Goal: Information Seeking & Learning: Compare options

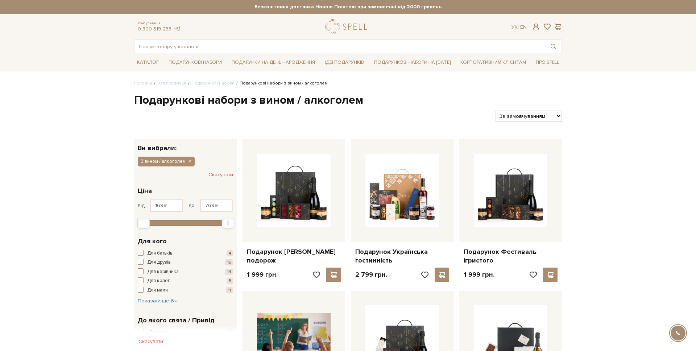
click at [345, 99] on h1 "Подарункові набори з вином / алкоголем" at bounding box center [348, 100] width 428 height 15
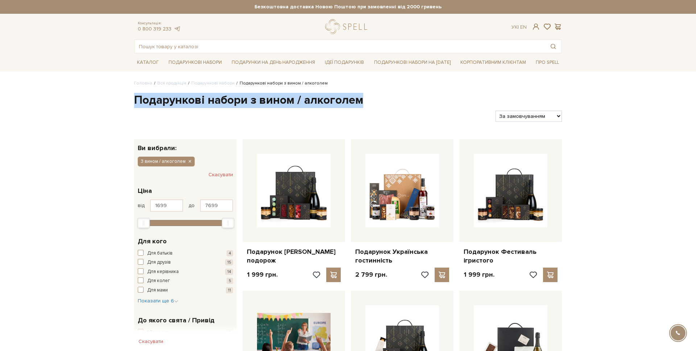
drag, startPoint x: 337, startPoint y: 104, endPoint x: 102, endPoint y: 99, distance: 235.4
copy h1 "Подарункові набори з вином / алкоголем"
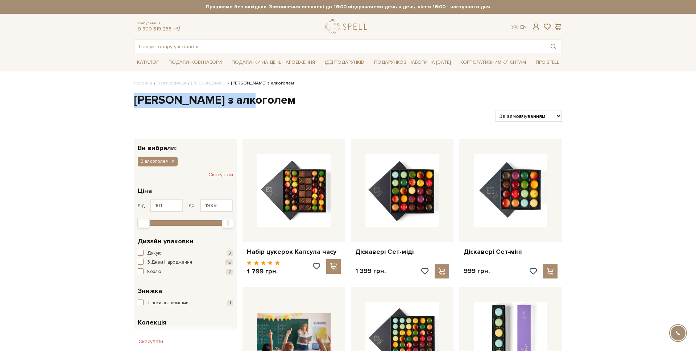
drag, startPoint x: 261, startPoint y: 104, endPoint x: 81, endPoint y: 99, distance: 179.9
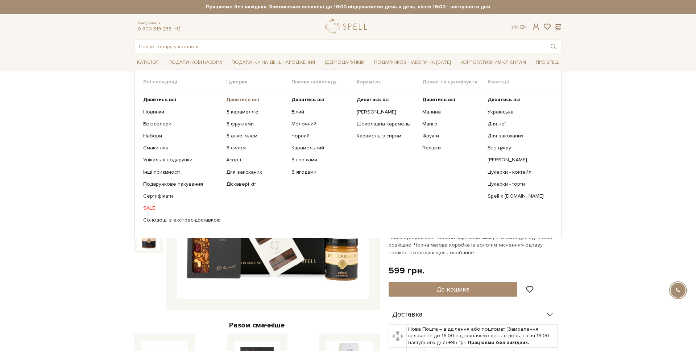
click at [236, 102] on b "Дивитись всі" at bounding box center [242, 99] width 33 height 6
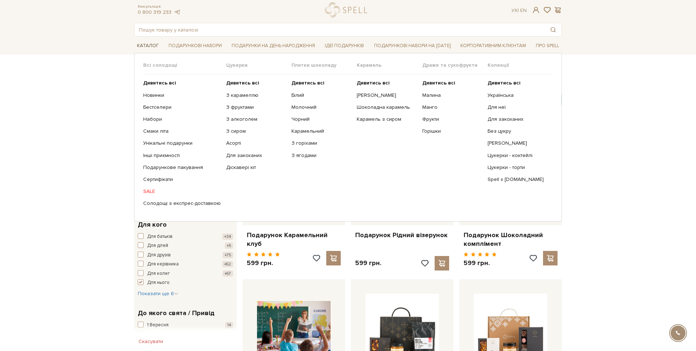
click at [145, 49] on link "Каталог" at bounding box center [148, 45] width 28 height 11
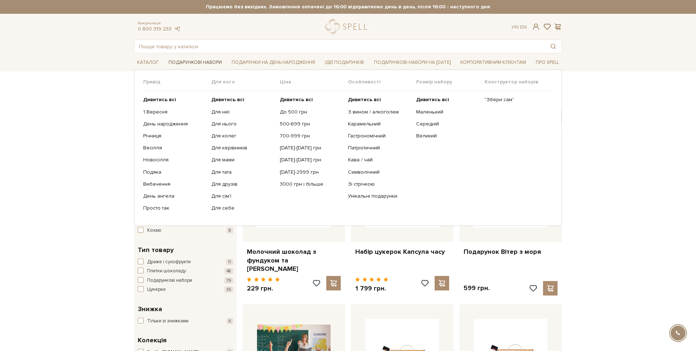
click at [191, 63] on link "Подарункові набори" at bounding box center [195, 62] width 59 height 11
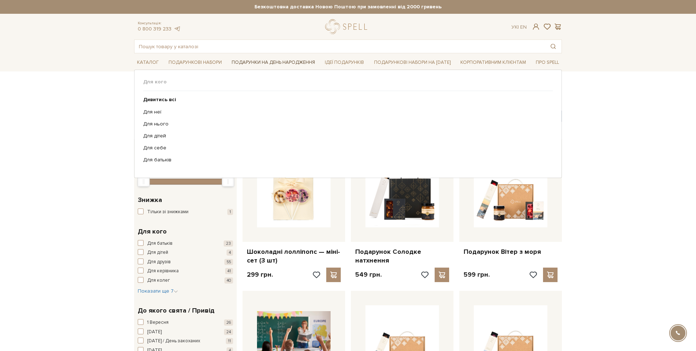
click at [250, 62] on link "Подарунки на День народження" at bounding box center [273, 62] width 89 height 11
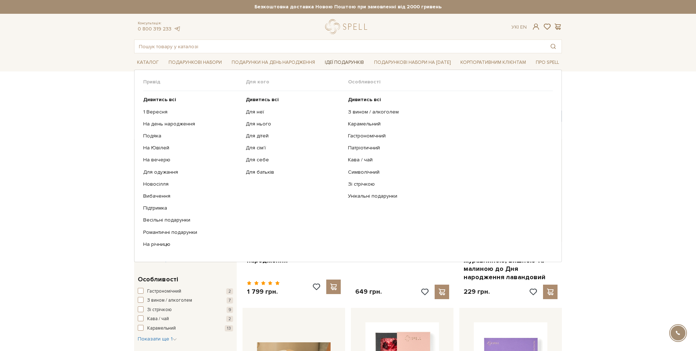
click at [340, 61] on link "Ідеї подарунків" at bounding box center [344, 62] width 45 height 11
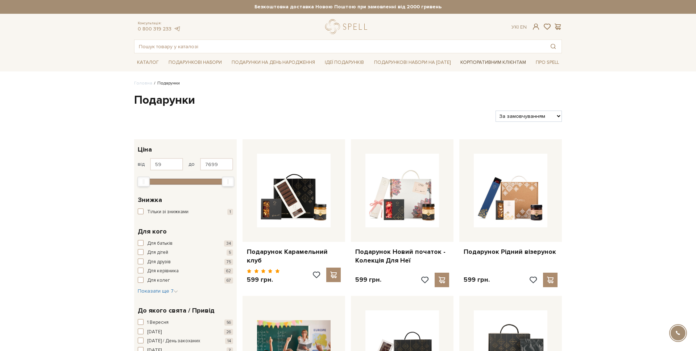
click at [508, 62] on link "Корпоративним клієнтам" at bounding box center [493, 62] width 71 height 12
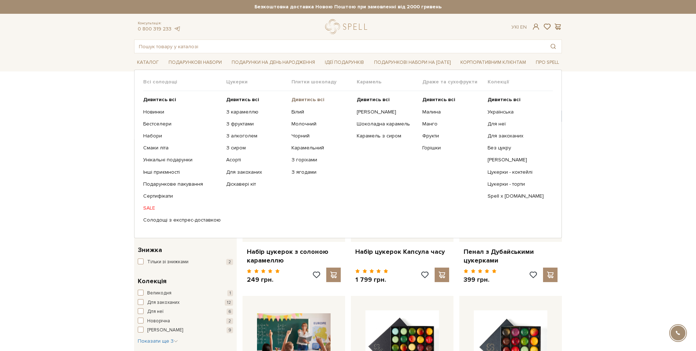
click at [299, 100] on b "Дивитись всі" at bounding box center [308, 99] width 33 height 6
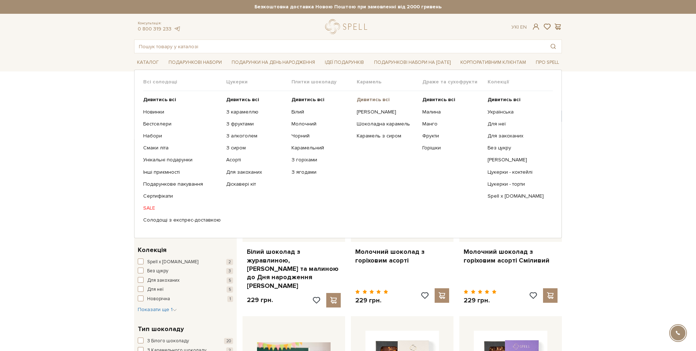
click at [367, 97] on b "Дивитись всі" at bounding box center [373, 99] width 33 height 6
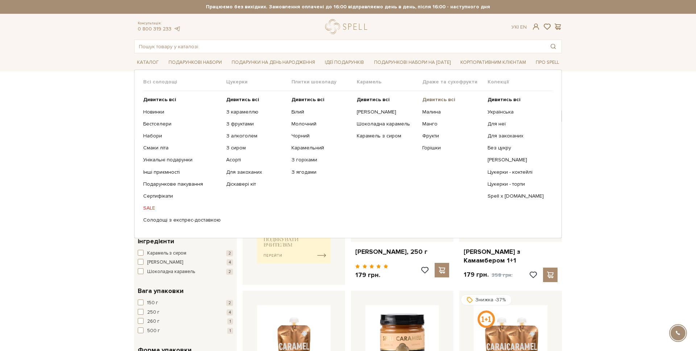
click at [441, 98] on b "Дивитись всі" at bounding box center [438, 99] width 33 height 6
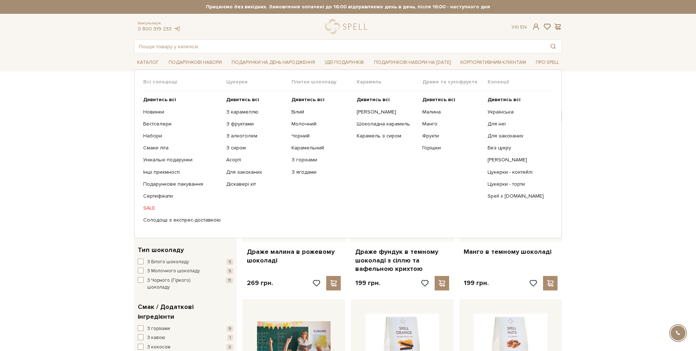
click at [493, 81] on span "Колекції" at bounding box center [520, 82] width 65 height 7
click at [499, 97] on b "Дивитись всі" at bounding box center [504, 99] width 33 height 6
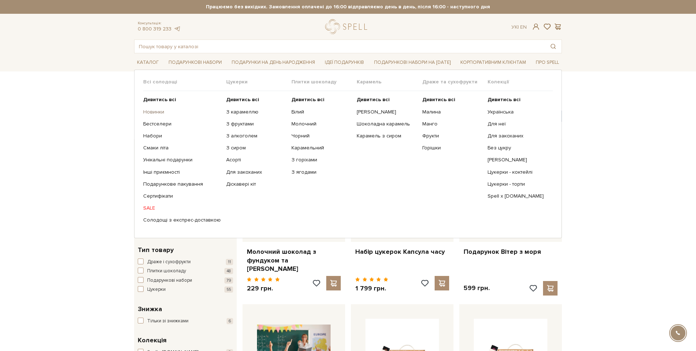
click at [149, 109] on link "Новинки" at bounding box center [182, 112] width 78 height 7
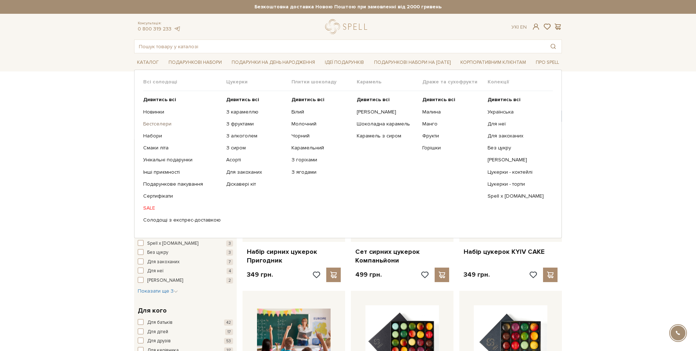
click at [154, 125] on link "Бестселери" at bounding box center [182, 124] width 78 height 7
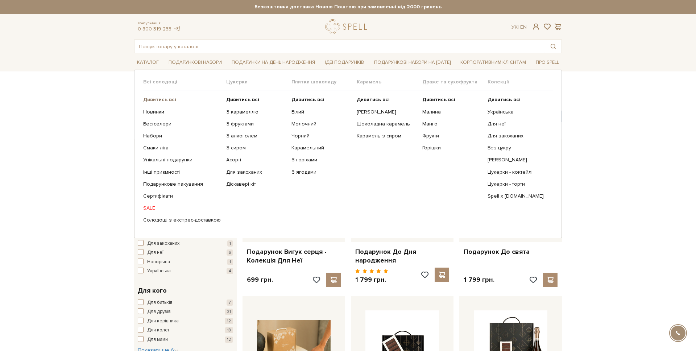
click at [151, 102] on b "Дивитись всі" at bounding box center [159, 99] width 33 height 6
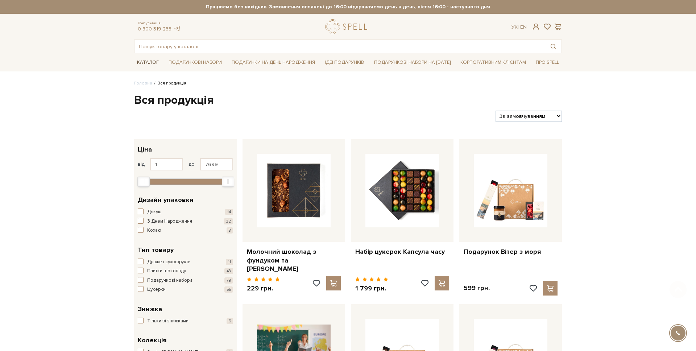
drag, startPoint x: 161, startPoint y: 48, endPoint x: 151, endPoint y: 64, distance: 19.5
click at [161, 58] on ul "Каталог Всі солодощі Дивитись всі Новинки Бестселери Набори Смаки літа SALE" at bounding box center [348, 62] width 428 height 18
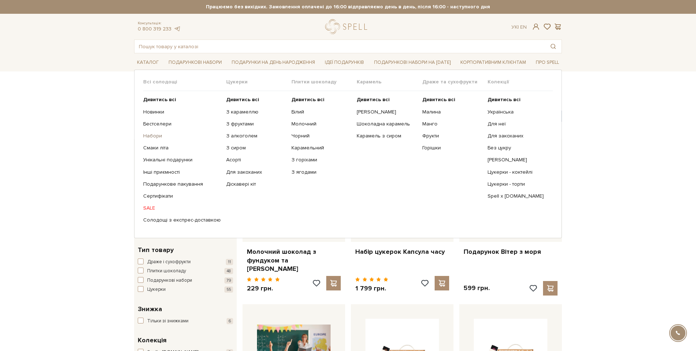
click at [150, 133] on link "Набори" at bounding box center [182, 136] width 78 height 7
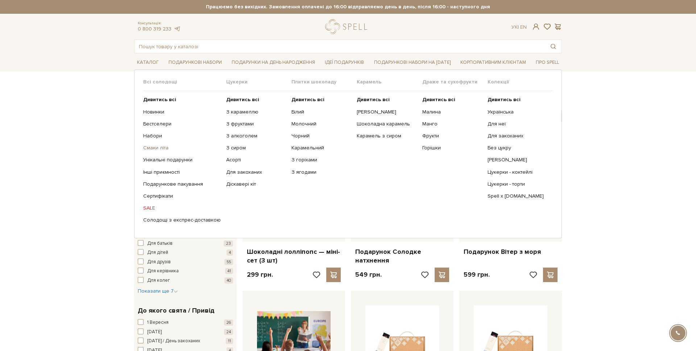
click at [158, 148] on link "Смаки літа" at bounding box center [182, 148] width 78 height 7
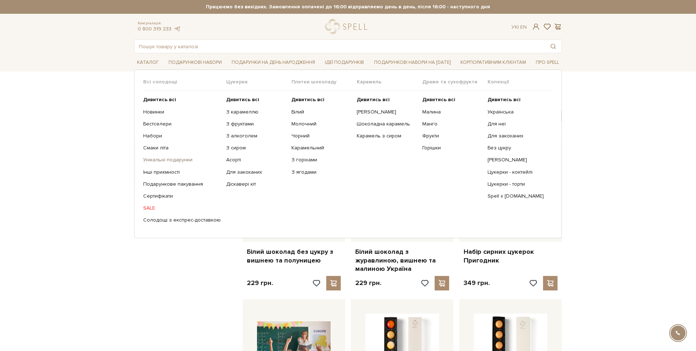
click at [169, 161] on link "Унікальні подарунки" at bounding box center [182, 160] width 78 height 7
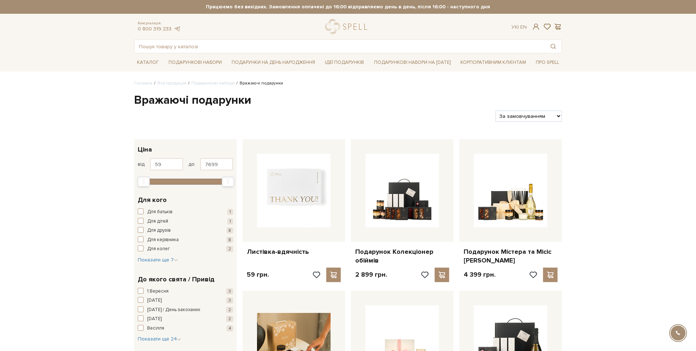
click at [201, 85] on link "Подарункові набори" at bounding box center [212, 83] width 43 height 5
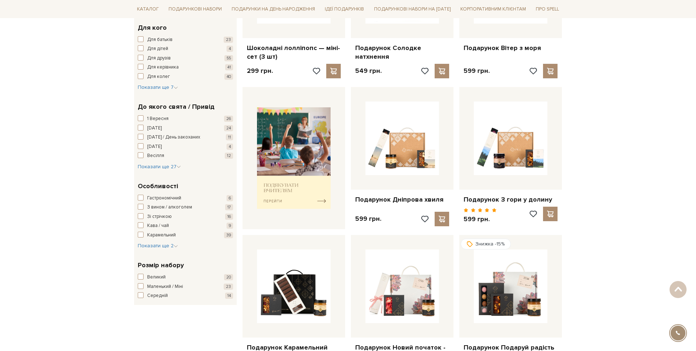
scroll to position [211, 0]
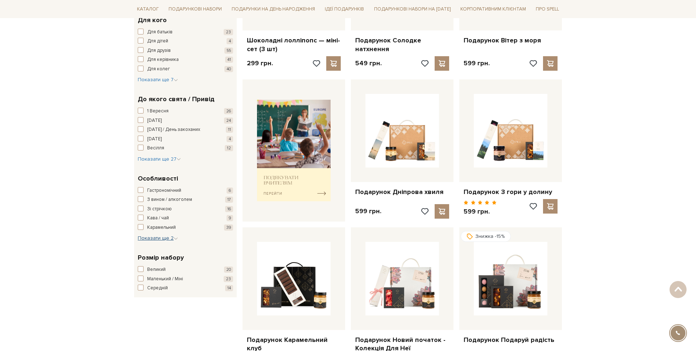
click at [162, 238] on span "Показати ще 2" at bounding box center [158, 238] width 40 height 6
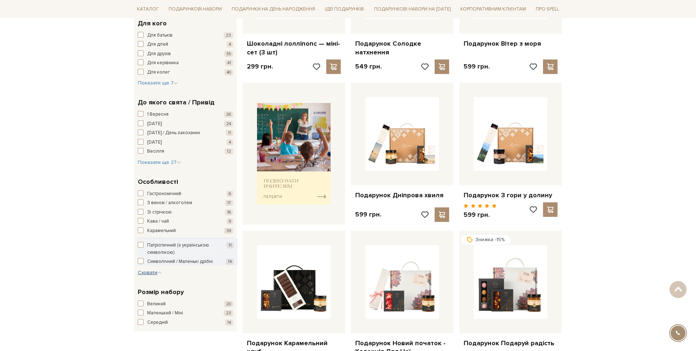
scroll to position [207, 0]
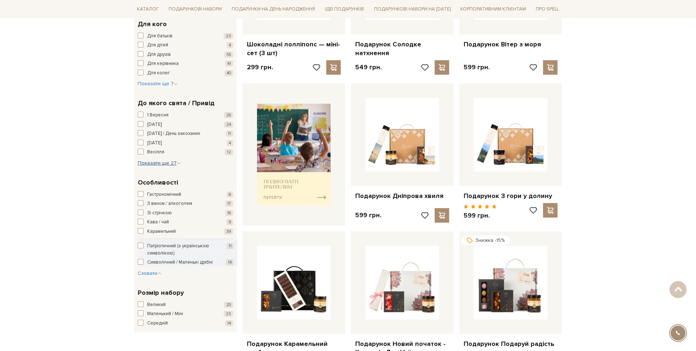
click at [155, 163] on span "Показати ще 27" at bounding box center [159, 163] width 43 height 6
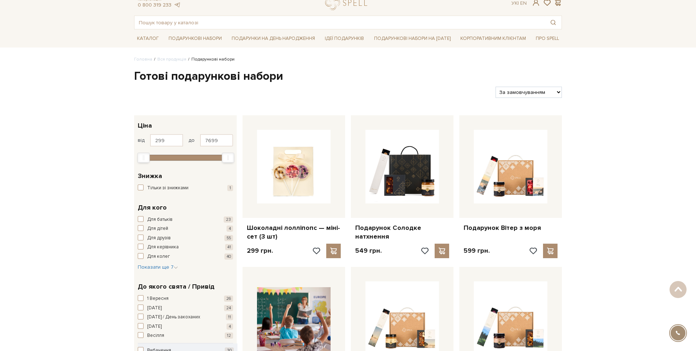
scroll to position [0, 0]
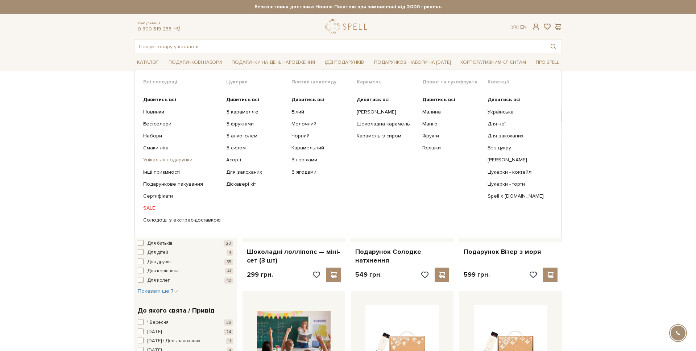
click at [157, 158] on link "Унікальні подарунки" at bounding box center [182, 160] width 78 height 7
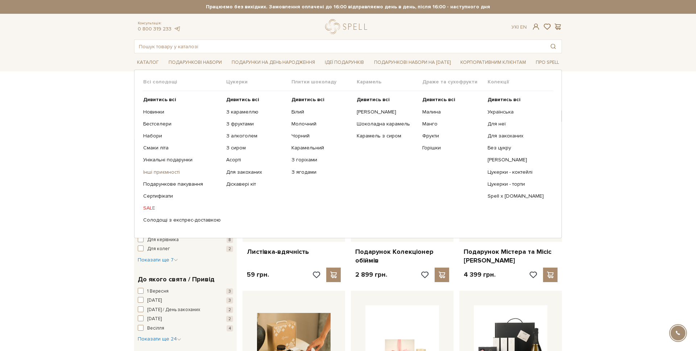
click at [154, 171] on link "Інші приємності" at bounding box center [182, 172] width 78 height 7
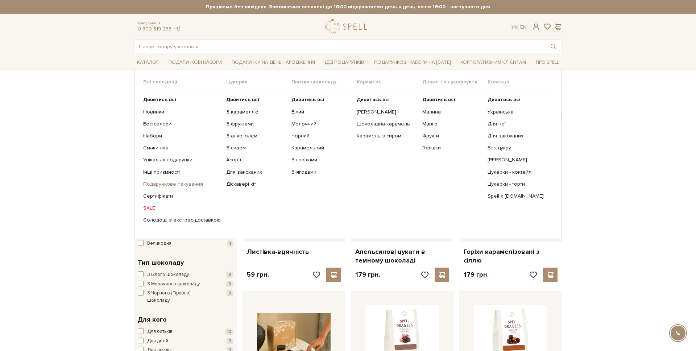
click at [160, 186] on link "Подарункове пакування" at bounding box center [182, 184] width 78 height 7
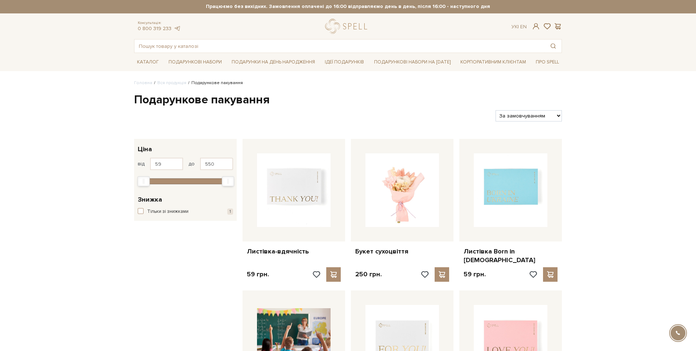
scroll to position [1, 0]
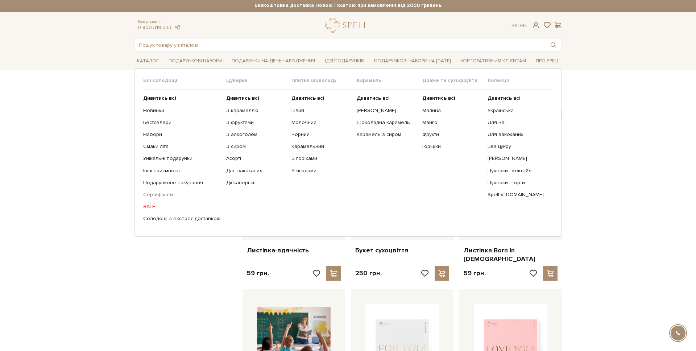
click at [153, 193] on link "Сертифікати" at bounding box center [182, 194] width 78 height 7
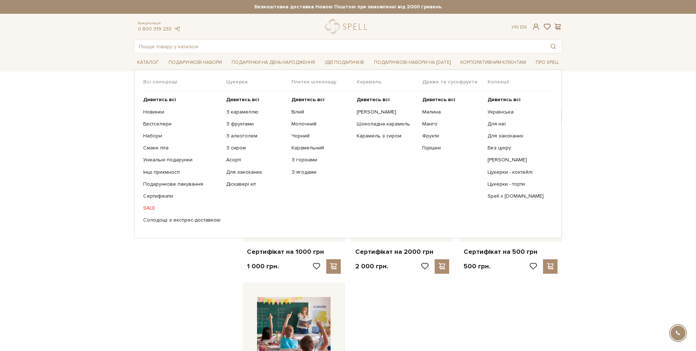
click at [147, 207] on link "SALE" at bounding box center [182, 208] width 78 height 7
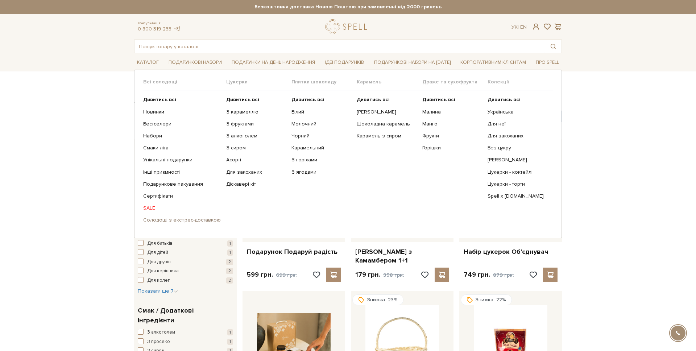
click at [176, 222] on link "Солодощі з експрес-доставкою" at bounding box center [182, 220] width 78 height 7
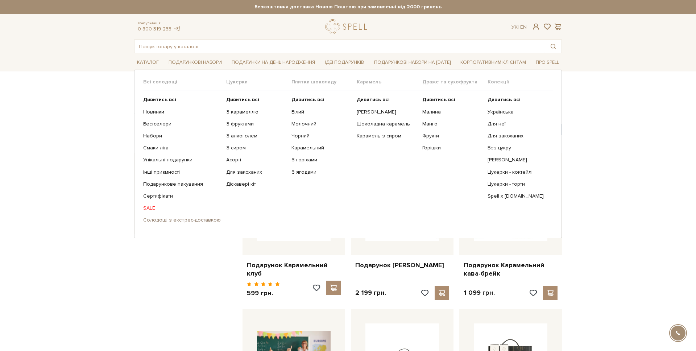
click at [158, 223] on link "Солодощі з експрес-доставкою" at bounding box center [182, 220] width 78 height 7
click at [150, 58] on link "Каталог" at bounding box center [148, 62] width 28 height 11
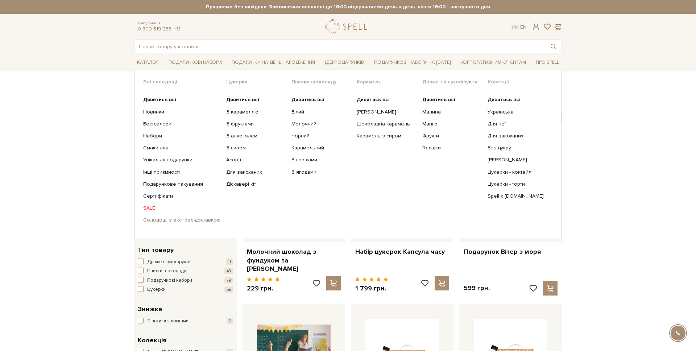
click at [160, 220] on link "Солодощі з експрес-доставкою" at bounding box center [182, 220] width 78 height 7
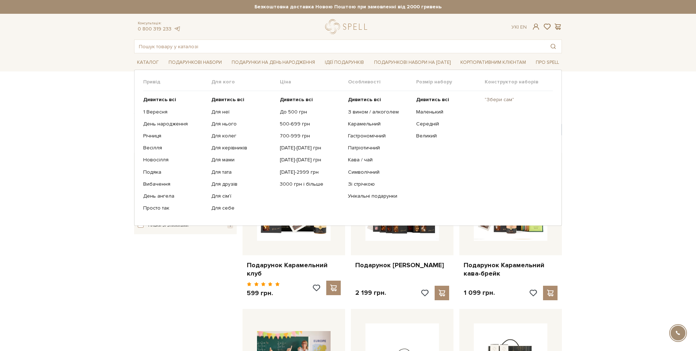
click at [503, 98] on link ""Збери сам"" at bounding box center [516, 99] width 63 height 7
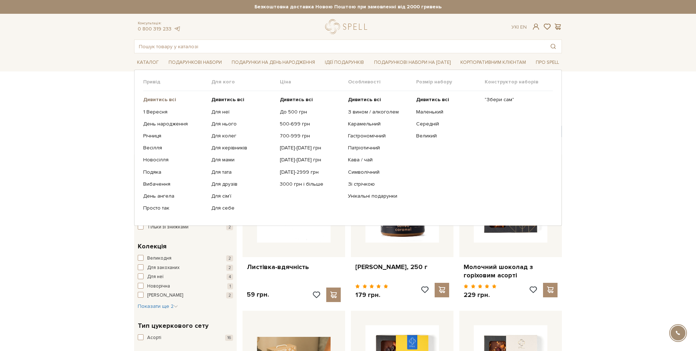
click at [161, 99] on b "Дивитись всі" at bounding box center [159, 99] width 33 height 6
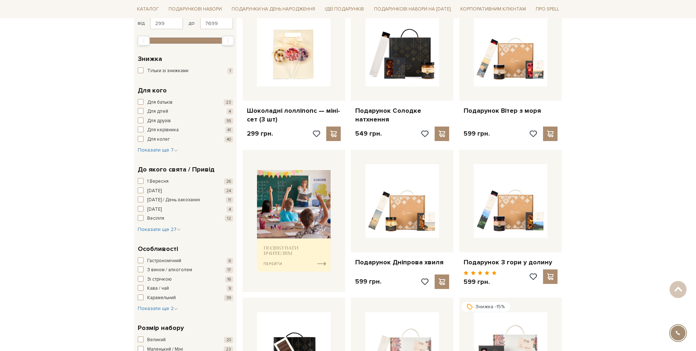
scroll to position [142, 0]
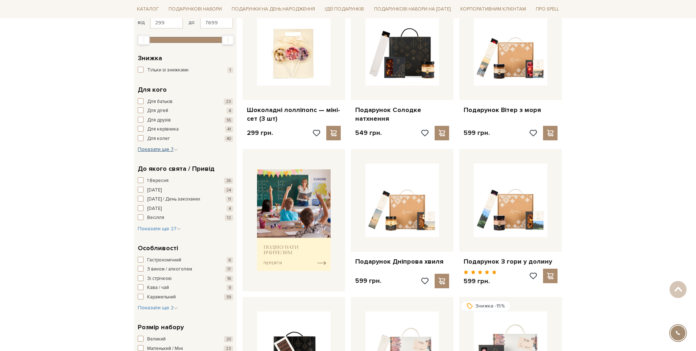
click at [166, 149] on span "Показати ще 7" at bounding box center [158, 149] width 40 height 6
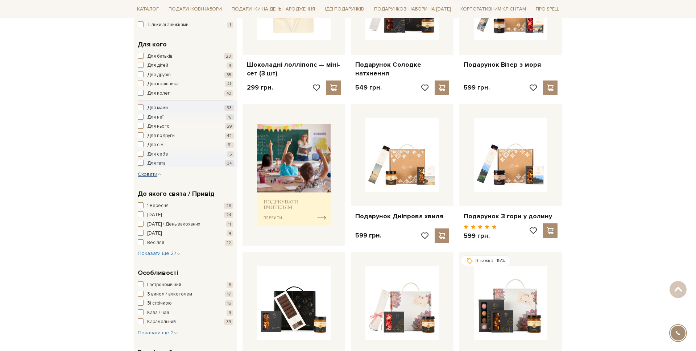
scroll to position [0, 0]
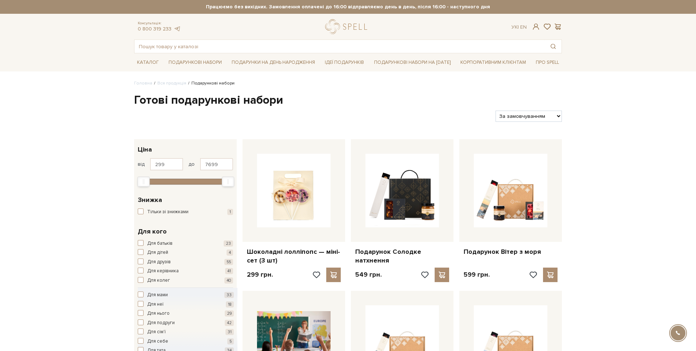
click at [154, 247] on div "Для батьків 23 Для дітей 4 Для друзів 55 Для керівника 41 Для колег 40" at bounding box center [185, 262] width 95 height 44
click at [154, 245] on span "Для батьків" at bounding box center [159, 243] width 25 height 7
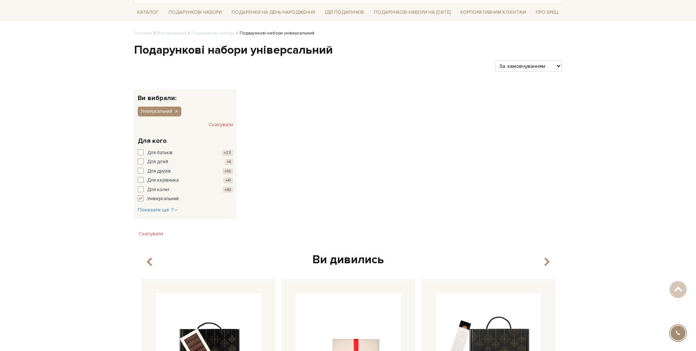
scroll to position [48, 0]
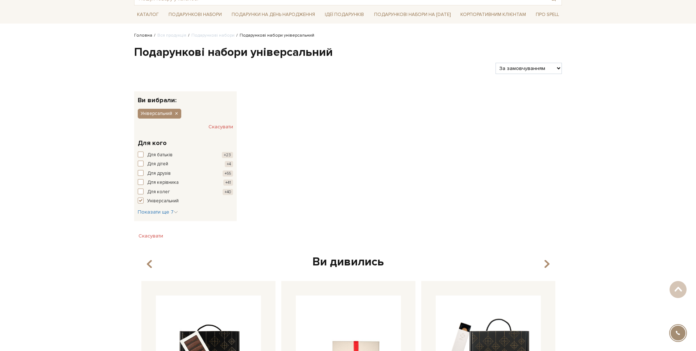
click at [145, 35] on link "Головна" at bounding box center [143, 35] width 18 height 5
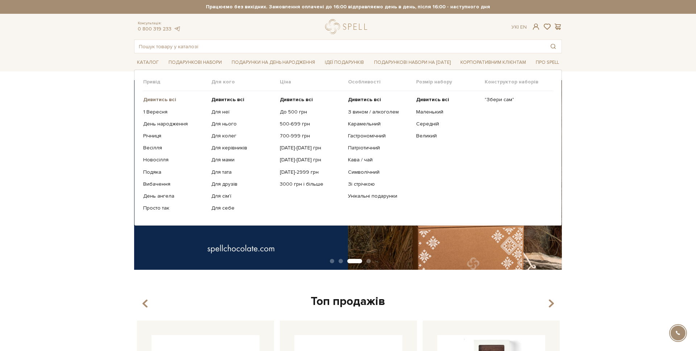
click at [161, 102] on b "Дивитись всі" at bounding box center [159, 99] width 33 height 6
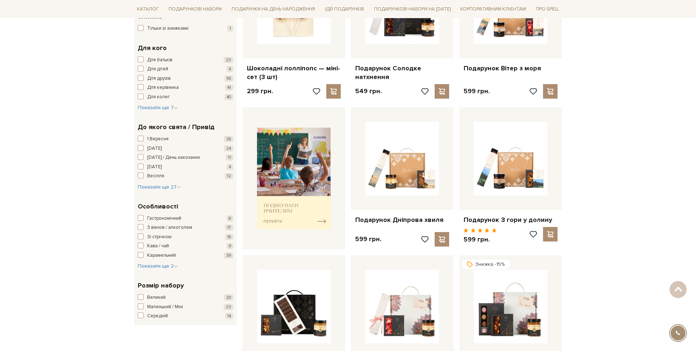
scroll to position [185, 0]
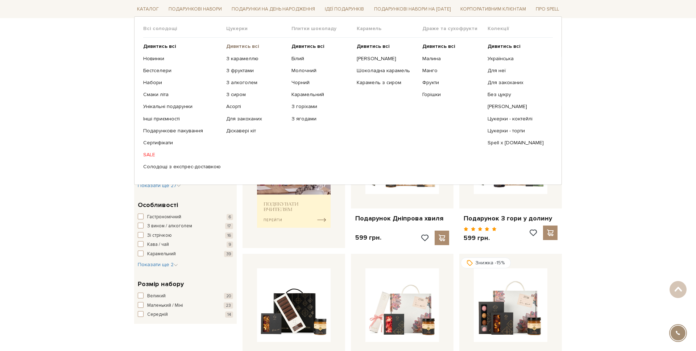
click at [236, 46] on b "Дивитись всі" at bounding box center [242, 46] width 33 height 6
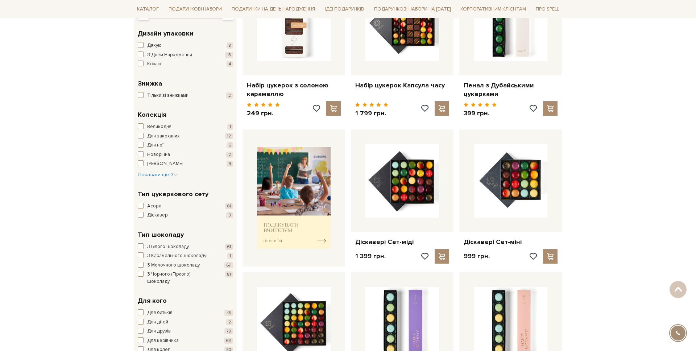
scroll to position [165, 0]
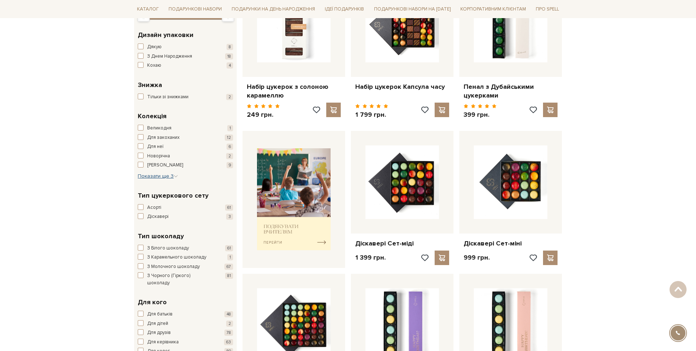
click at [157, 173] on button "Показати ще 3 Сховати" at bounding box center [158, 176] width 40 height 7
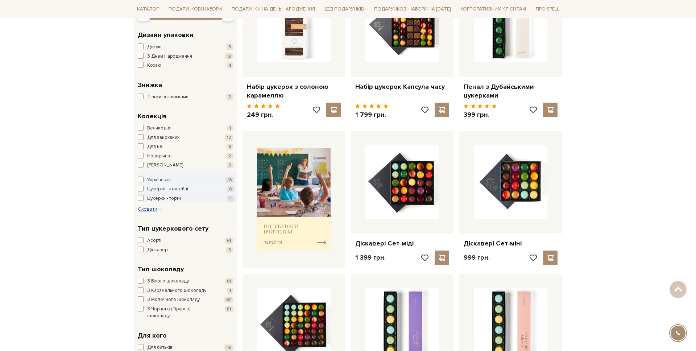
scroll to position [211, 0]
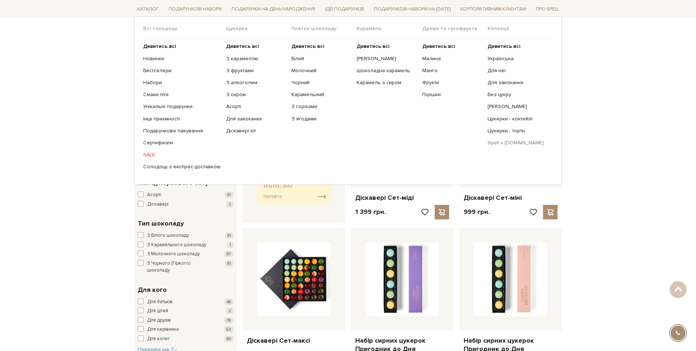
click at [501, 143] on link "Spell x [DOMAIN_NAME]" at bounding box center [518, 143] width 60 height 7
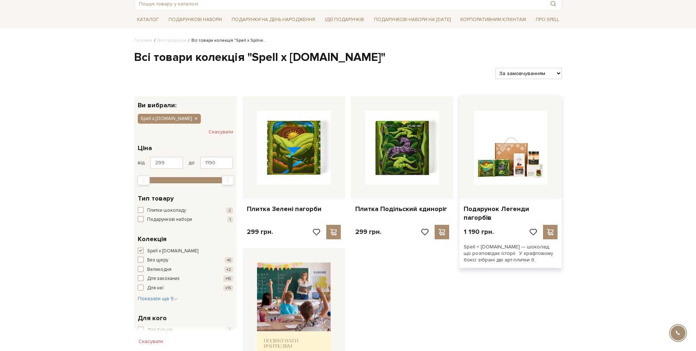
scroll to position [44, 0]
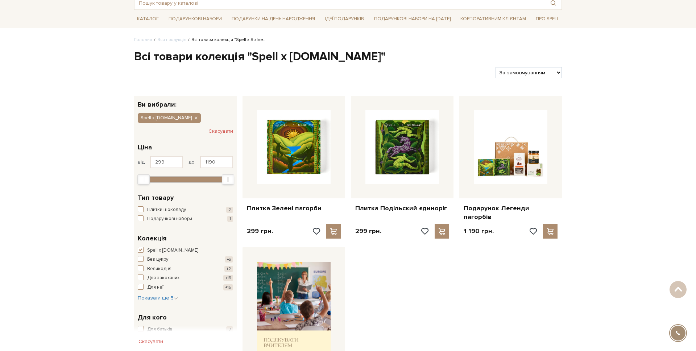
click at [188, 117] on div "Spell x Spilne.Art Скасувати" at bounding box center [185, 122] width 103 height 29
click at [194, 119] on icon "button" at bounding box center [196, 118] width 4 height 7
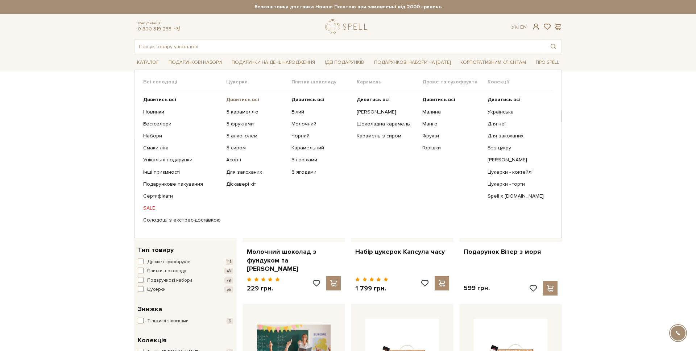
click at [232, 99] on b "Дивитись всі" at bounding box center [242, 99] width 33 height 6
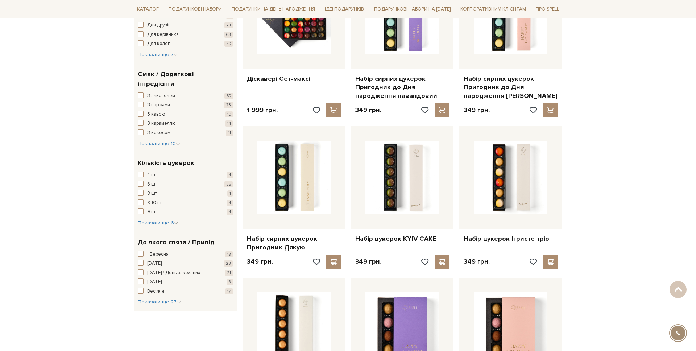
scroll to position [473, 0]
click at [164, 211] on div "Кількість цукерок 4 шт 4 6 шт 36 8 шт 1 8-10 шт 4 9 шт 4 10 шт 2 12 шт 22 16 шт…" at bounding box center [185, 191] width 103 height 79
click at [166, 219] on span "Показати ще 6" at bounding box center [158, 222] width 41 height 6
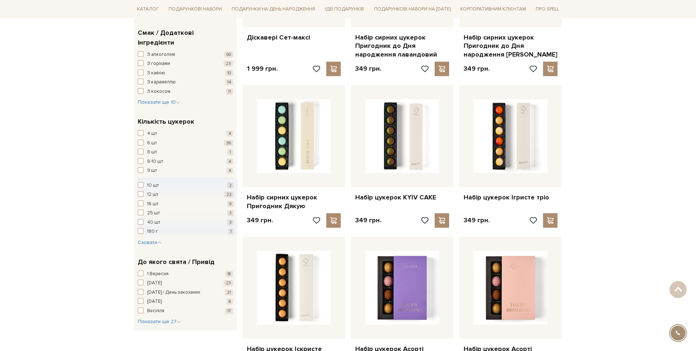
scroll to position [515, 0]
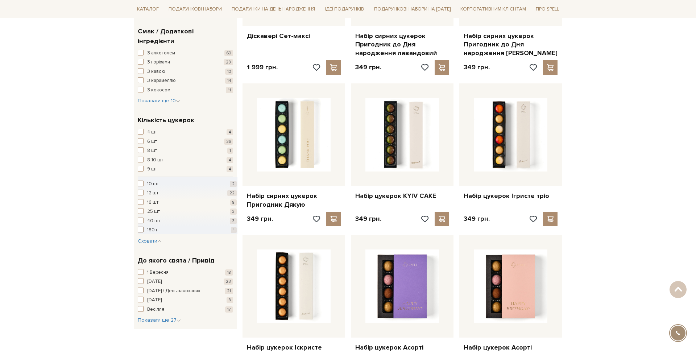
click at [145, 227] on button "180 г 1" at bounding box center [187, 230] width 99 height 7
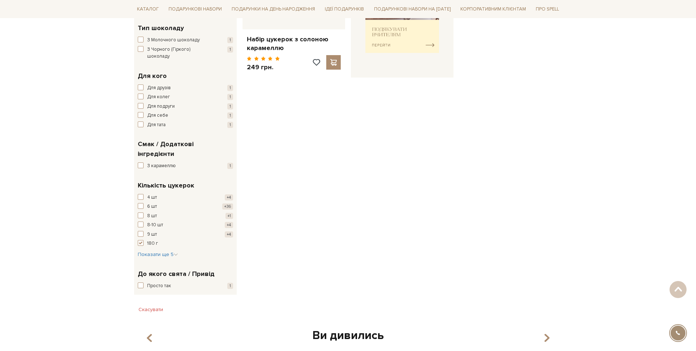
scroll to position [211, 0]
click at [144, 241] on button "180 г +1" at bounding box center [185, 244] width 95 height 7
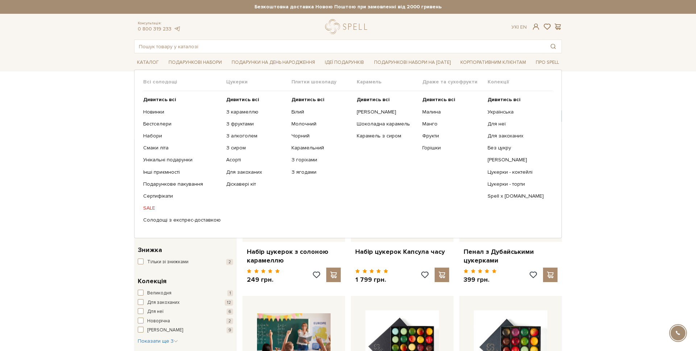
click at [301, 96] on ul "Дивитись всі Білий Молочний Чорний Карамельний З горіхами" at bounding box center [324, 160] width 65 height 138
click at [300, 98] on b "Дивитись всі" at bounding box center [308, 99] width 33 height 6
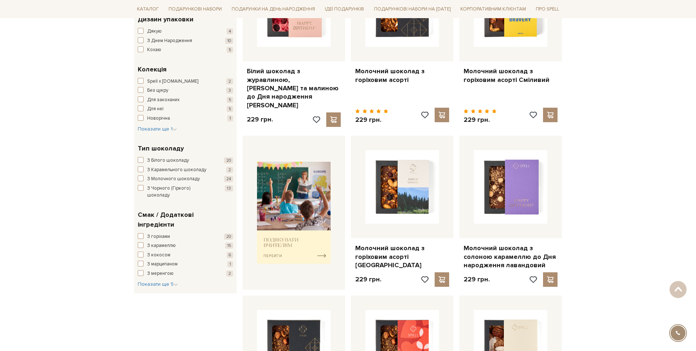
scroll to position [181, 0]
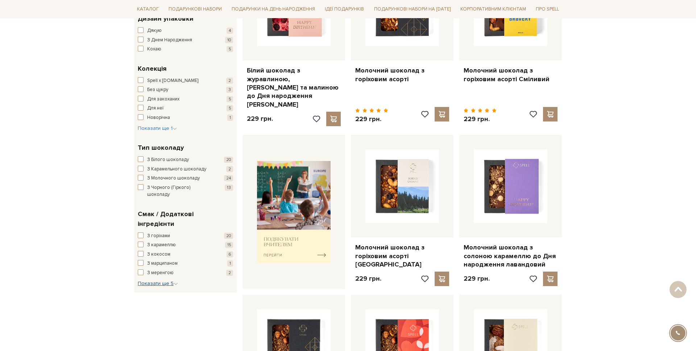
click at [165, 280] on span "Показати ще 5" at bounding box center [158, 283] width 40 height 6
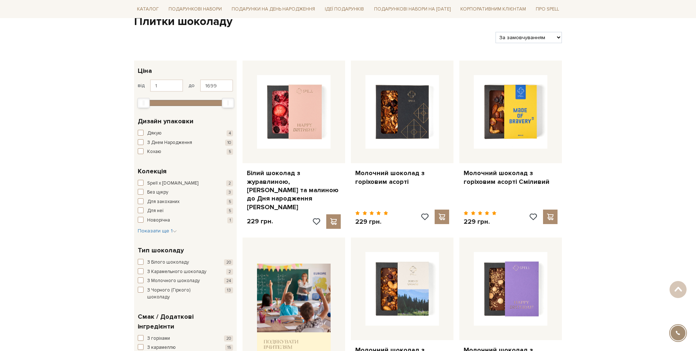
scroll to position [0, 0]
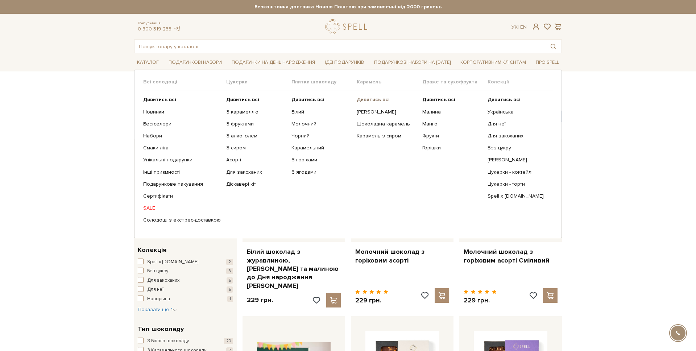
click at [359, 95] on ul "Дивитись всі Солона карамель Шоколадна карамель Карамель з сиром" at bounding box center [389, 160] width 65 height 138
click at [359, 98] on b "Дивитись всі" at bounding box center [373, 99] width 33 height 6
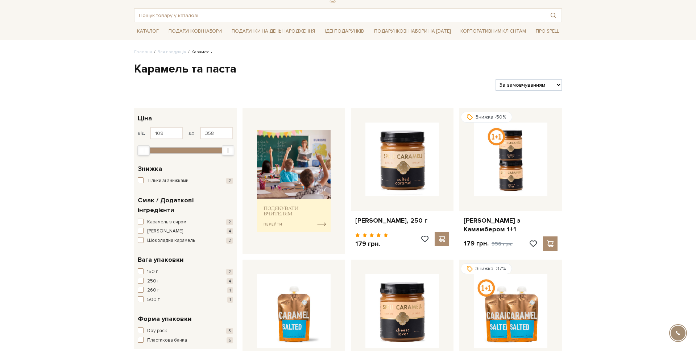
scroll to position [41, 0]
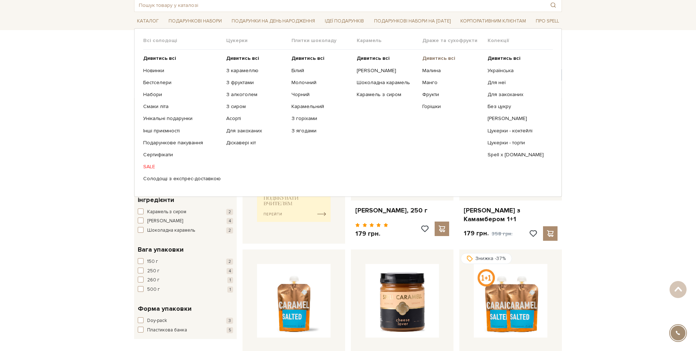
click at [433, 58] on b "Дивитись всі" at bounding box center [438, 58] width 33 height 6
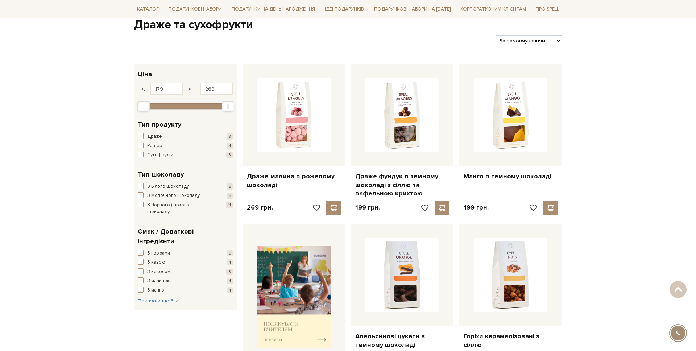
scroll to position [83, 0]
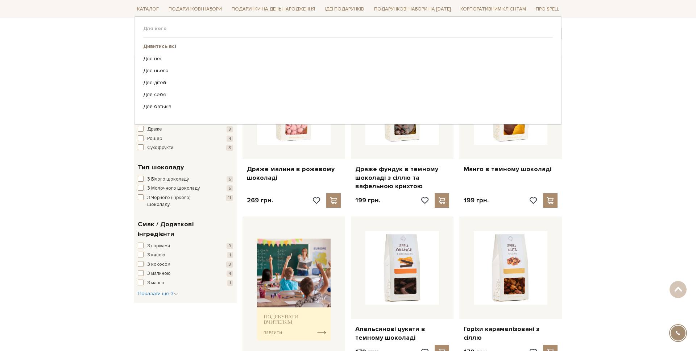
click at [160, 48] on b "Дивитись всі" at bounding box center [159, 46] width 33 height 6
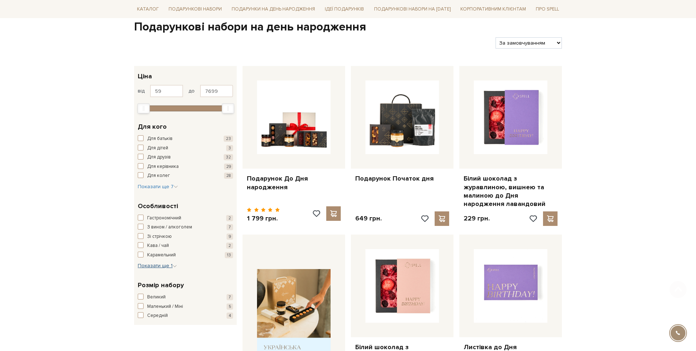
scroll to position [74, 0]
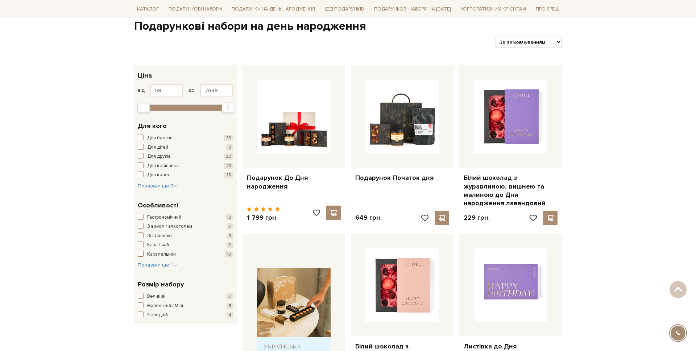
click at [158, 257] on span "Карамельний" at bounding box center [161, 254] width 29 height 7
click at [153, 266] on span "Показати ще 1" at bounding box center [157, 265] width 39 height 6
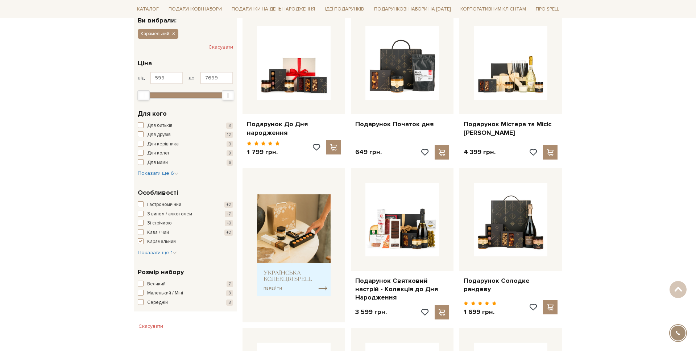
scroll to position [118, 0]
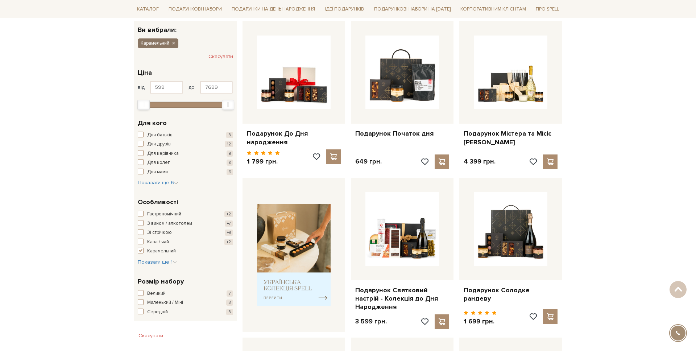
click at [175, 44] on icon "button" at bounding box center [173, 43] width 4 height 7
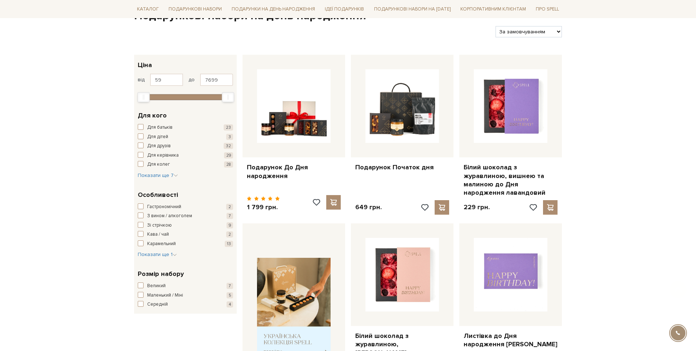
scroll to position [125, 0]
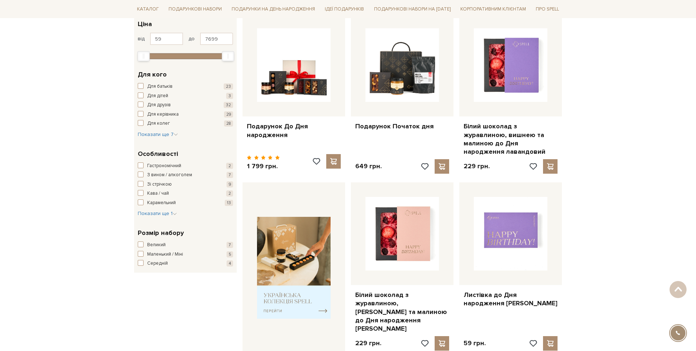
click at [163, 217] on div "Особливості Гастрономічний 2 З вином / алкоголем 7 Зі стрічкою 9 Кава / чай 2 К…" at bounding box center [185, 183] width 103 height 79
click at [163, 216] on span "Показати ще 1" at bounding box center [157, 213] width 39 height 6
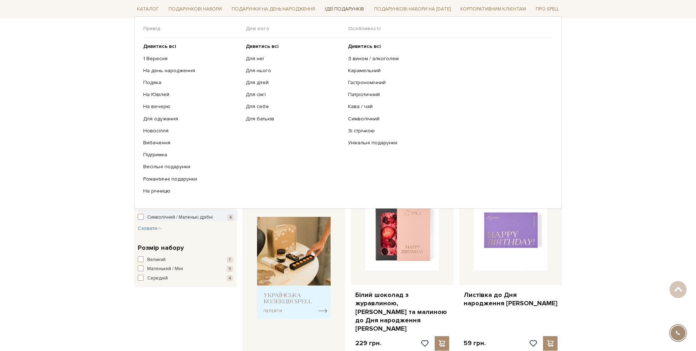
click at [338, 7] on link "Ідеї подарунків" at bounding box center [344, 9] width 45 height 11
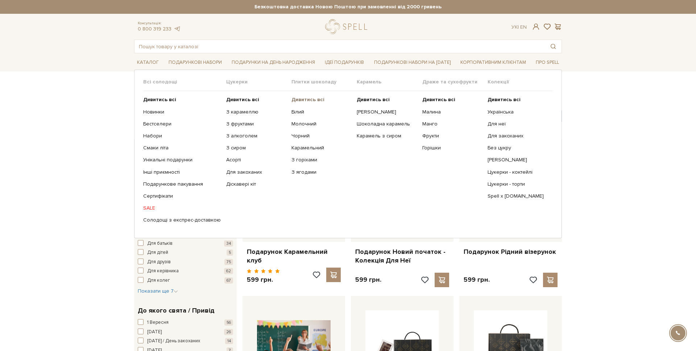
click at [316, 97] on b "Дивитись всі" at bounding box center [308, 99] width 33 height 6
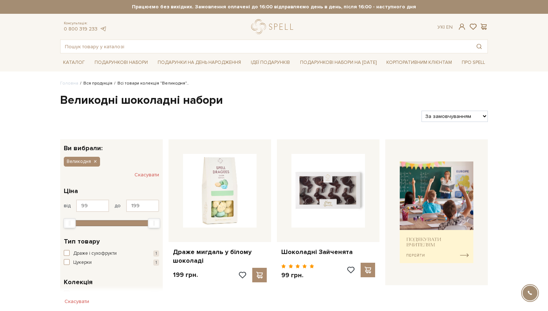
click at [95, 83] on link "Вся продукція" at bounding box center [97, 83] width 29 height 5
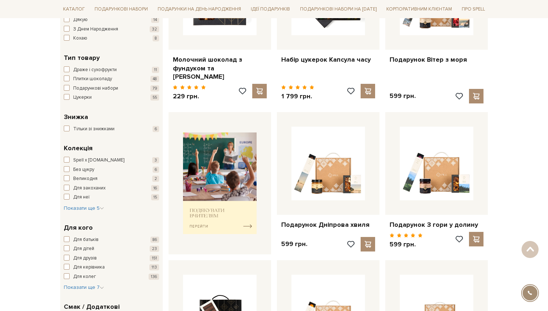
scroll to position [194, 0]
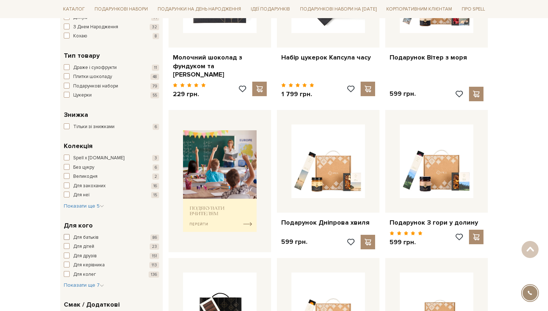
click at [92, 237] on span "Для батьків" at bounding box center [85, 237] width 25 height 7
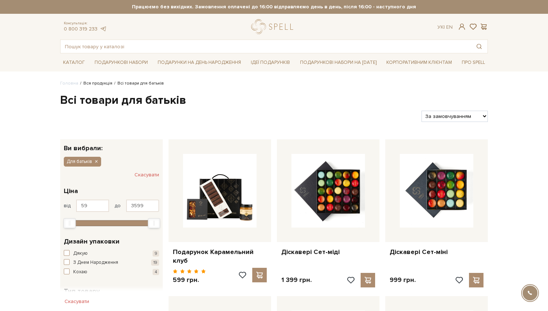
click at [98, 85] on link "Вся продукція" at bounding box center [97, 83] width 29 height 5
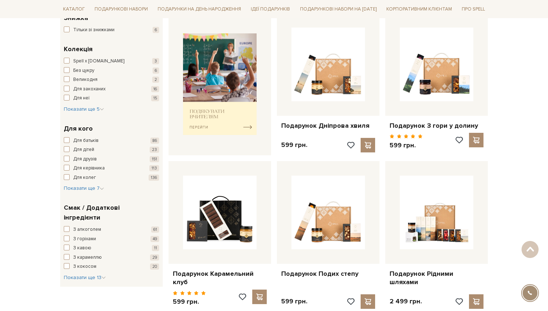
scroll to position [294, 0]
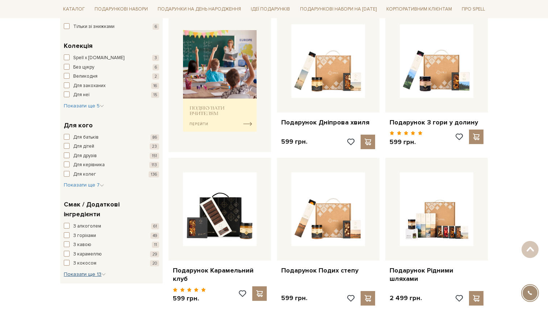
click at [82, 271] on button "Показати ще 13 Сховати" at bounding box center [85, 274] width 42 height 7
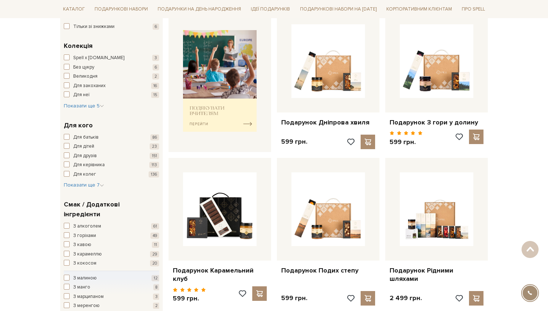
click at [82, 267] on div "З алкоголем 61 З горіхами 49 З кавою 11 З карамеллю 29 З кокосом 20 З малиною 1…" at bounding box center [111, 296] width 95 height 146
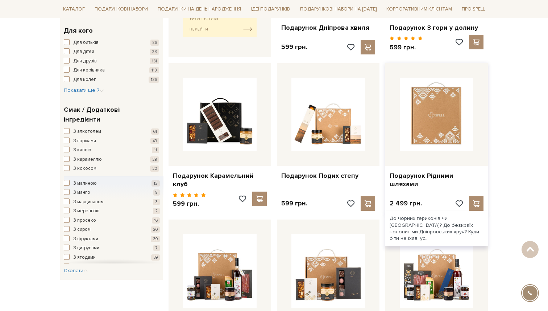
scroll to position [387, 0]
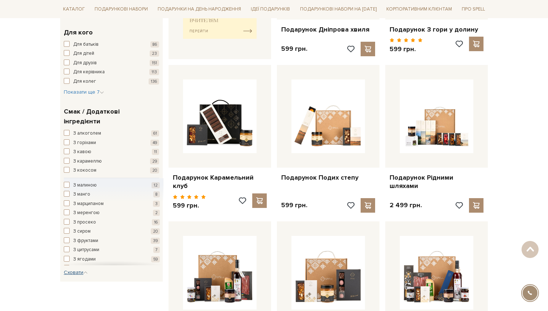
click at [74, 269] on span "Сховати" at bounding box center [76, 272] width 24 height 6
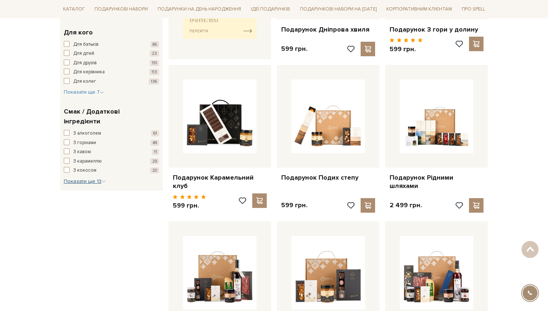
click at [79, 178] on span "Показати ще 13" at bounding box center [85, 181] width 42 height 6
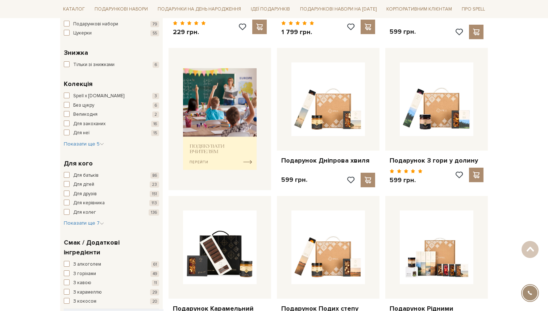
scroll to position [257, 0]
click at [84, 139] on div "Spell x Spilne.Art 3 Без цукру 6 Великодня 2 Для закоханих 16 Для неї 15 Новорі…" at bounding box center [111, 119] width 95 height 55
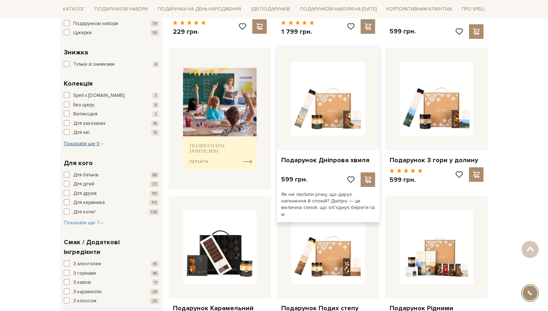
drag, startPoint x: 85, startPoint y: 143, endPoint x: 359, endPoint y: 156, distance: 274.1
click at [85, 143] on span "Показати ще 5" at bounding box center [84, 143] width 40 height 6
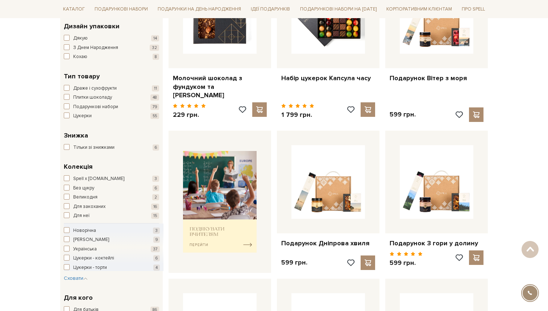
scroll to position [173, 0]
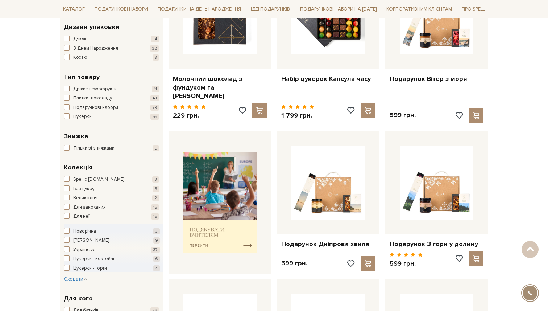
click at [79, 88] on span "Драже і сухофрукти" at bounding box center [95, 89] width 44 height 7
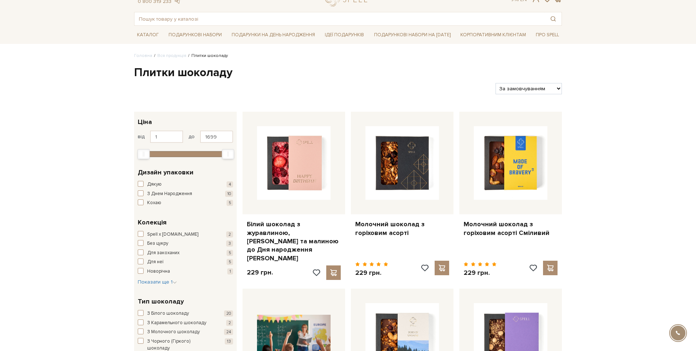
scroll to position [34, 0]
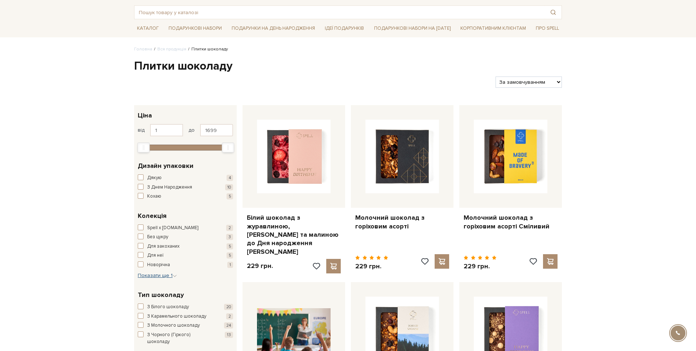
click at [161, 278] on span "Показати ще 1" at bounding box center [157, 275] width 39 height 6
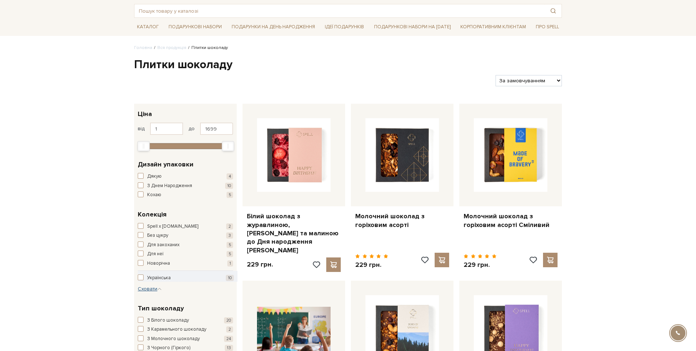
scroll to position [0, 0]
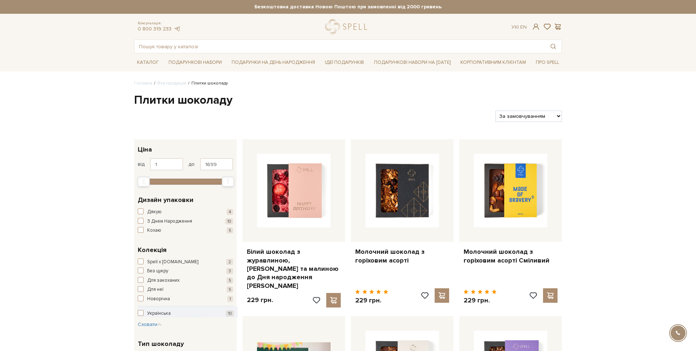
click at [321, 29] on div at bounding box center [348, 26] width 54 height 15
click at [332, 27] on link "logo" at bounding box center [347, 26] width 45 height 15
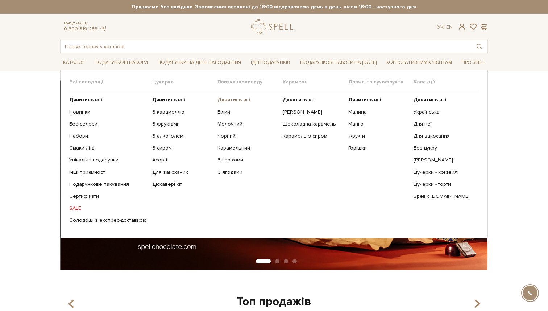
click at [225, 100] on b "Дивитись всі" at bounding box center [234, 99] width 33 height 6
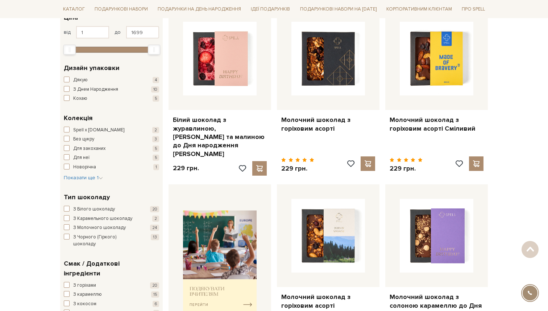
scroll to position [153, 0]
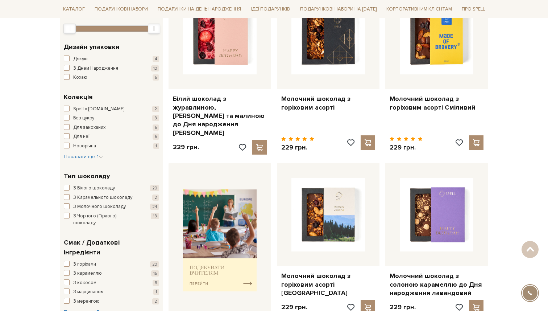
click at [71, 153] on div "Spell x Spilne.Art 2 Без цукру 3 Для закоханих 5 Для неї 5 Новорічна 1 Українсь…" at bounding box center [111, 133] width 95 height 55
click at [71, 154] on span "Показати ще 1" at bounding box center [83, 156] width 39 height 6
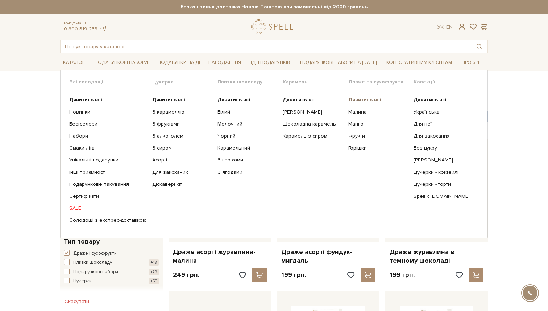
click at [354, 100] on b "Дивитись всі" at bounding box center [364, 99] width 33 height 6
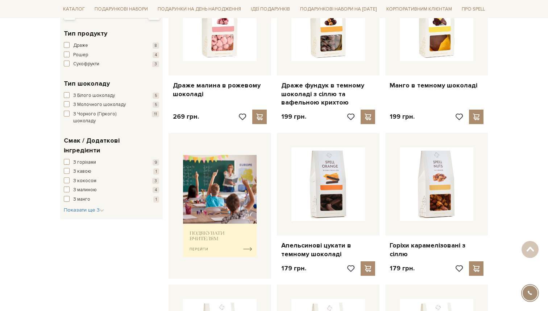
scroll to position [156, 0]
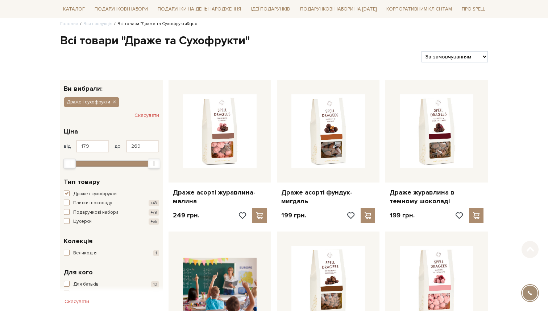
scroll to position [70, 0]
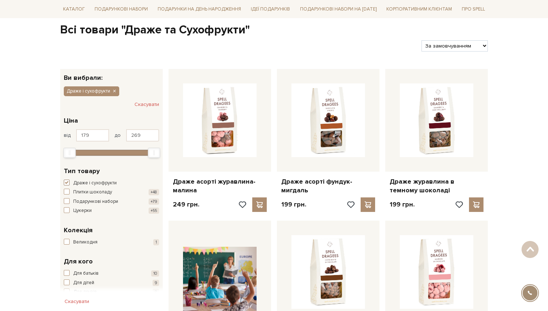
click at [81, 180] on span "Драже і сухофрукти" at bounding box center [95, 182] width 44 height 7
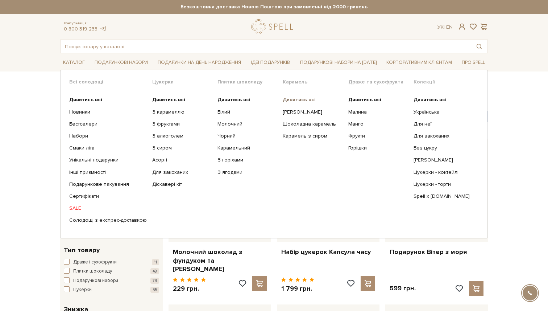
click at [291, 99] on b "Дивитись всі" at bounding box center [299, 99] width 33 height 6
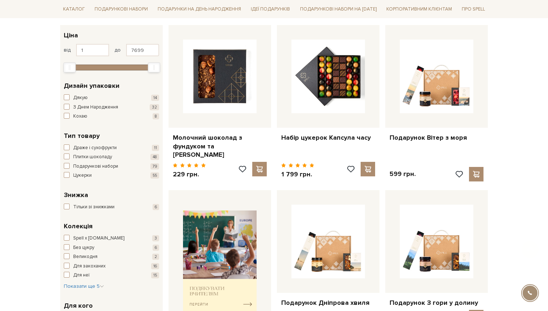
scroll to position [140, 0]
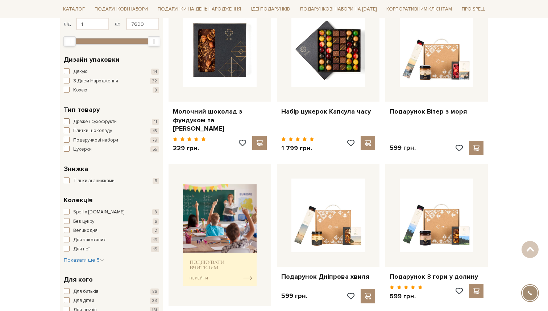
click at [87, 120] on span "Драже і сухофрукти" at bounding box center [95, 121] width 44 height 7
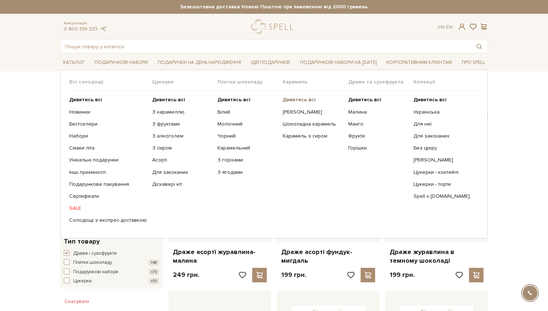
click at [300, 99] on b "Дивитись всі" at bounding box center [299, 99] width 33 height 6
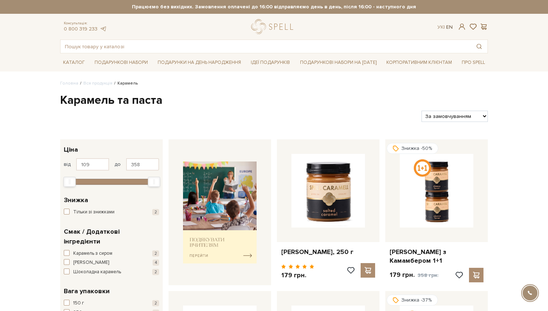
click at [450, 28] on link "En" at bounding box center [449, 27] width 7 height 6
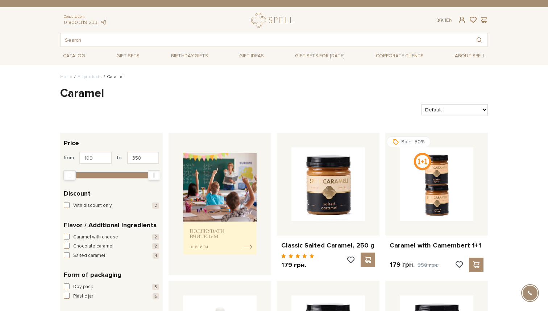
click at [438, 19] on link "Ук" at bounding box center [441, 20] width 6 height 6
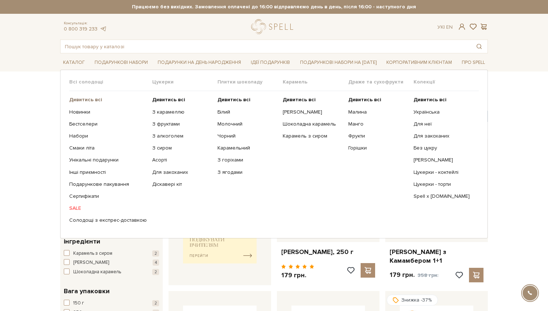
click at [84, 97] on b "Дивитись всі" at bounding box center [85, 99] width 33 height 6
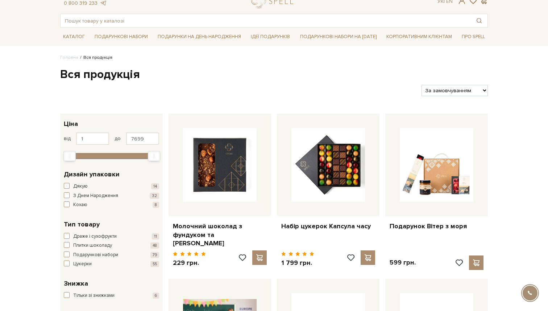
scroll to position [26, 0]
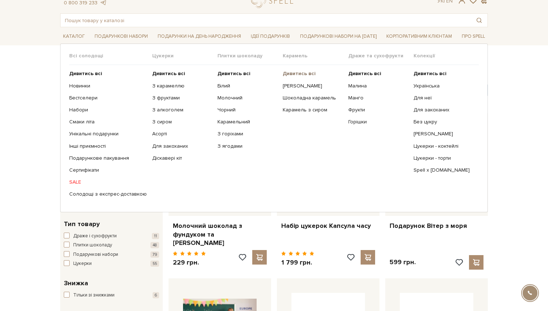
click at [283, 73] on b "Дивитись всі" at bounding box center [299, 73] width 33 height 6
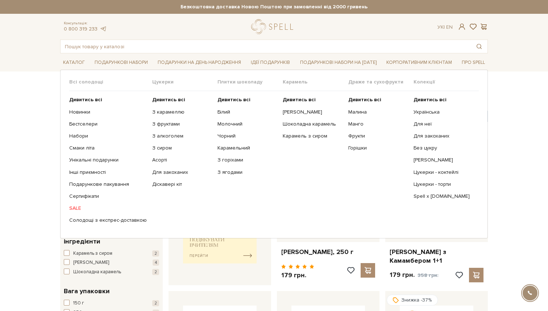
click at [76, 96] on ul "Дивитись всі Новинки Бестселери Набори Смаки літа Інші приємності" at bounding box center [110, 160] width 83 height 138
click at [75, 98] on b "Дивитись всі" at bounding box center [85, 99] width 33 height 6
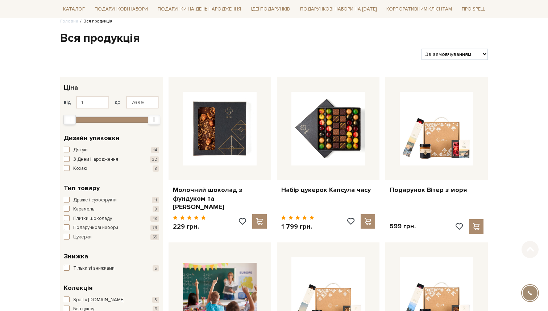
scroll to position [62, 0]
click at [84, 210] on span "Карамель" at bounding box center [83, 208] width 21 height 7
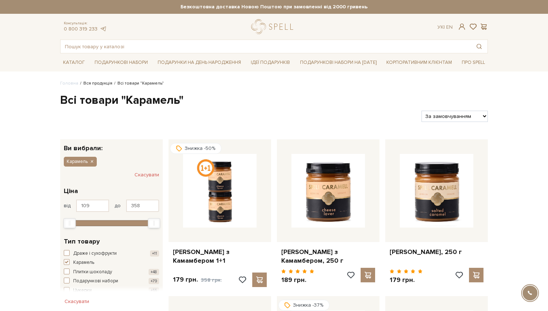
click at [106, 83] on link "Вся продукція" at bounding box center [97, 83] width 29 height 5
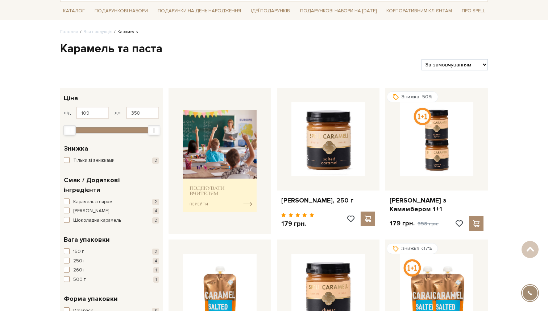
scroll to position [7, 0]
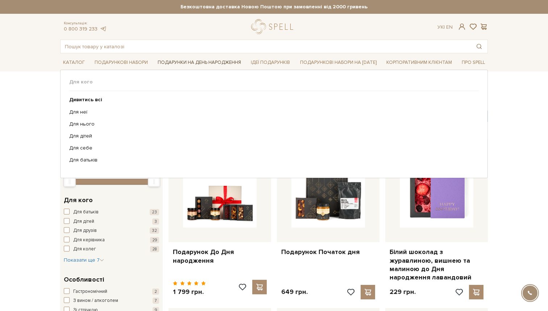
click at [204, 65] on link "Подарунки на День народження" at bounding box center [199, 62] width 89 height 11
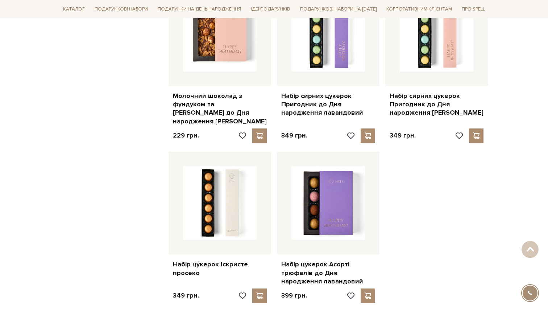
scroll to position [818, 0]
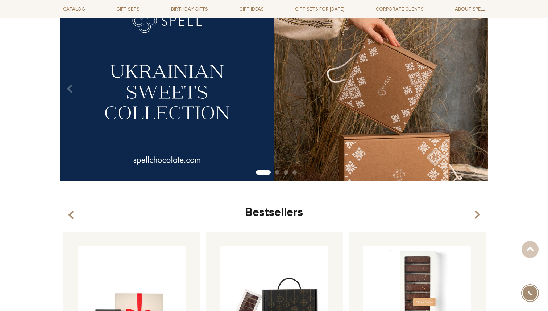
scroll to position [40, 0]
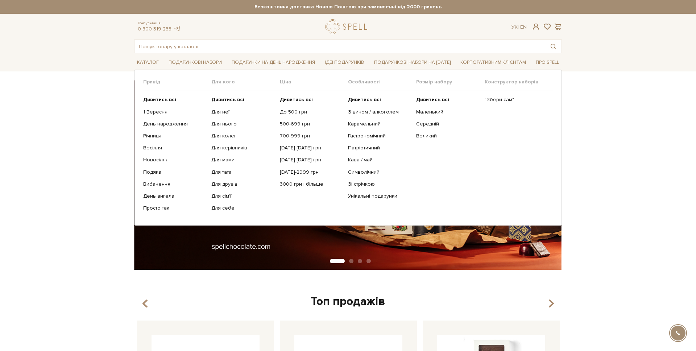
click at [218, 56] on li "Подарункові набори Привід Дивитись всі" at bounding box center [195, 62] width 59 height 17
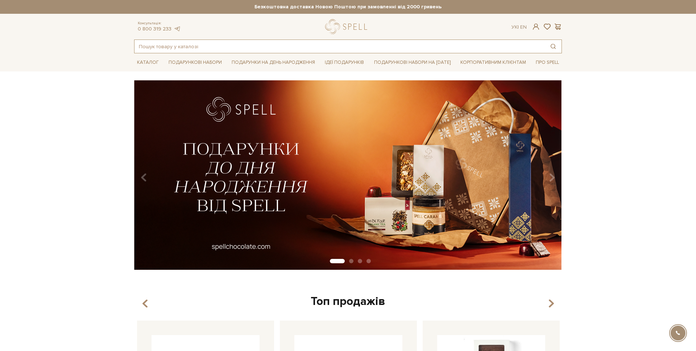
click at [218, 46] on input "text" at bounding box center [340, 46] width 410 height 13
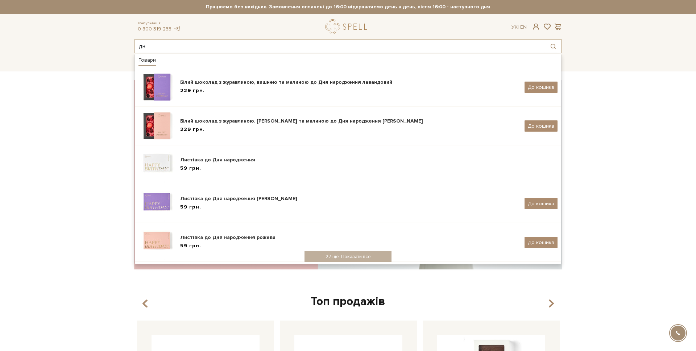
type input "д"
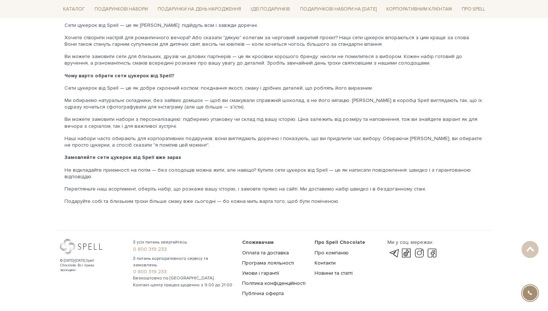
scroll to position [1512, 0]
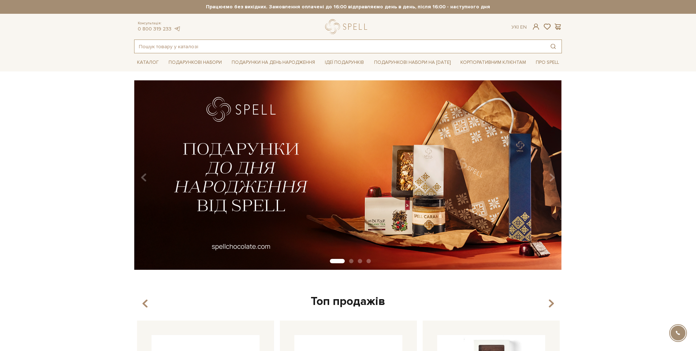
click at [185, 47] on input "text" at bounding box center [340, 46] width 410 height 13
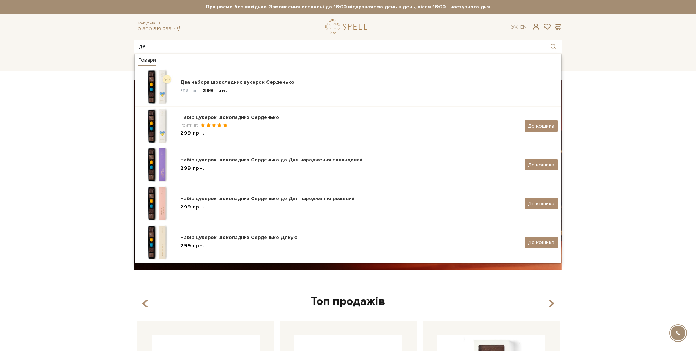
type input "д"
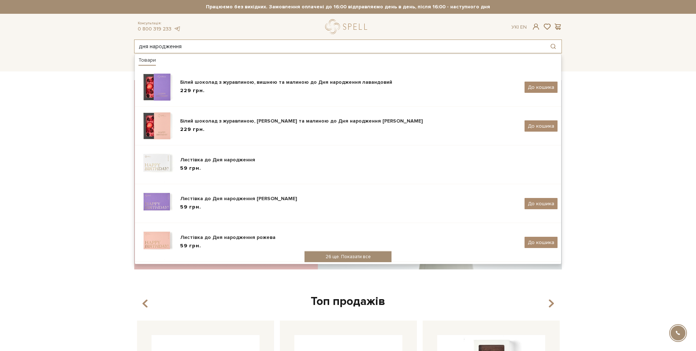
type input "дня народження"
click at [346, 254] on div "26 ще. Показати все" at bounding box center [348, 256] width 87 height 11
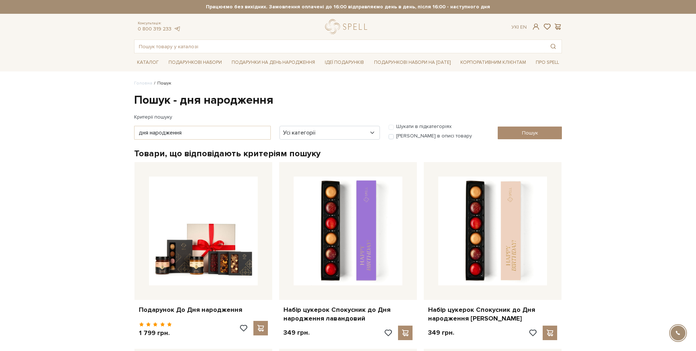
click at [206, 49] on input "text" at bounding box center [340, 46] width 410 height 13
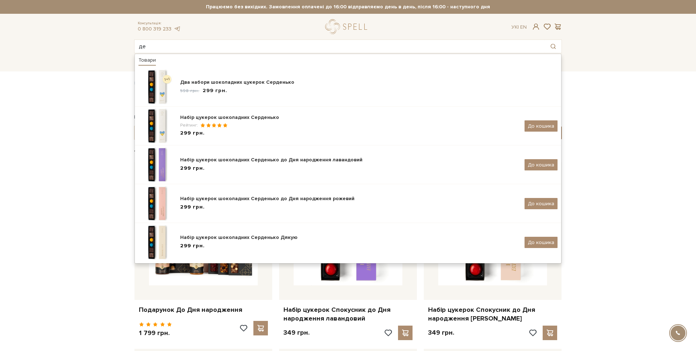
type input "д"
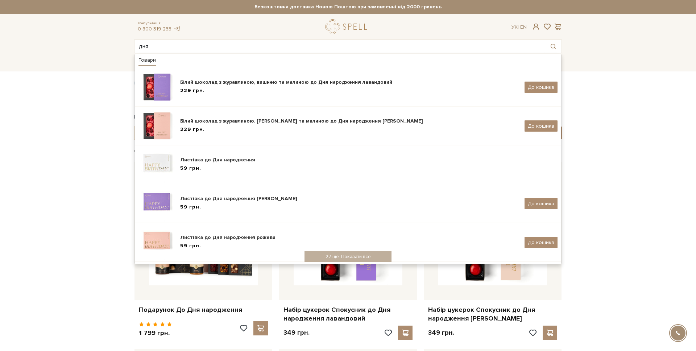
type input "дня"
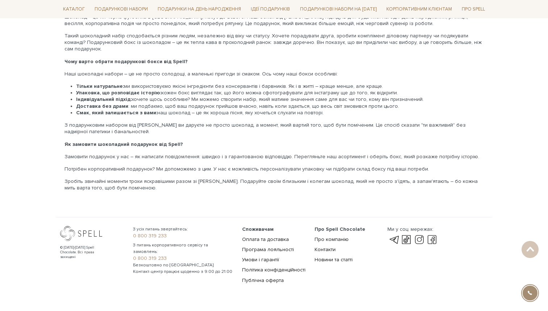
scroll to position [1464, 0]
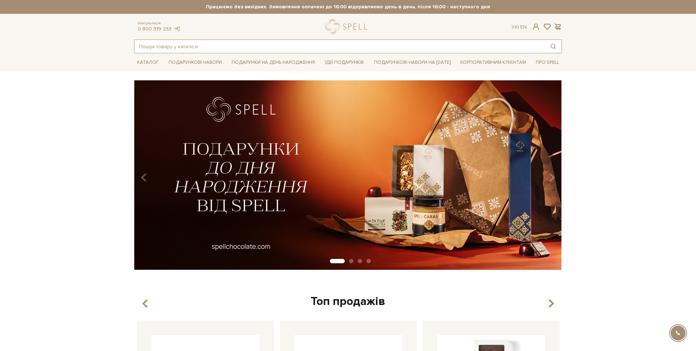
click at [177, 41] on input "text" at bounding box center [340, 46] width 410 height 13
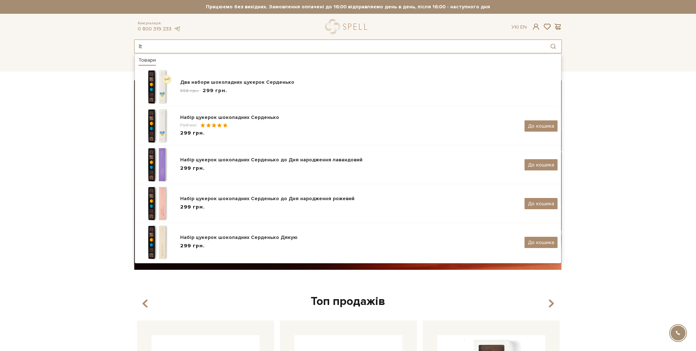
type input "l"
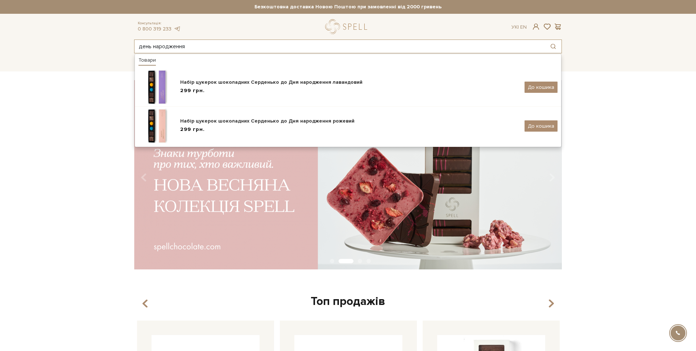
scroll to position [0, 0]
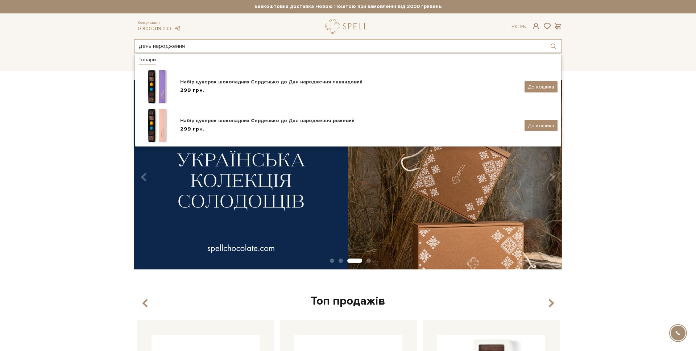
type input "день народження"
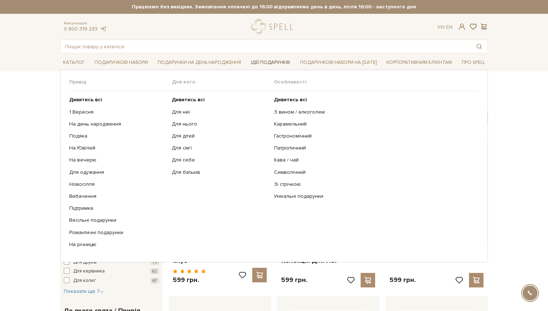
click at [259, 63] on link "Ідеї подарунків" at bounding box center [270, 62] width 45 height 11
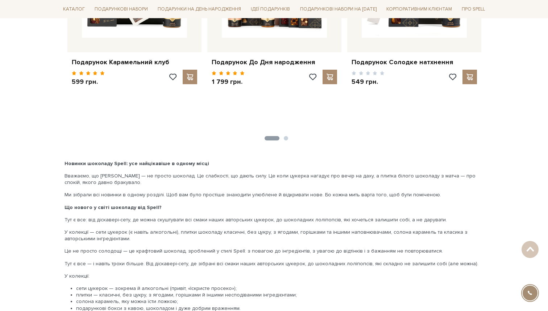
scroll to position [1560, 0]
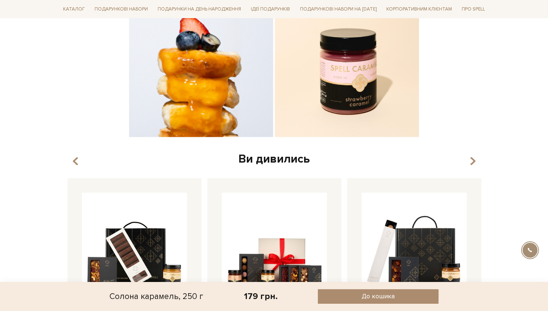
scroll to position [998, 0]
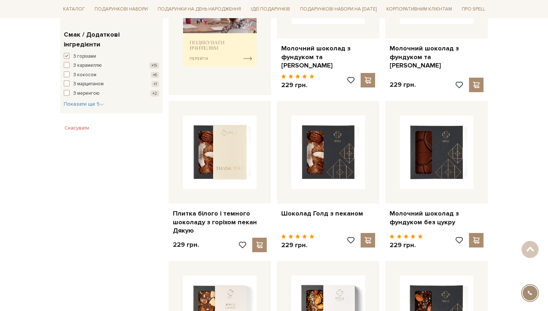
scroll to position [354, 0]
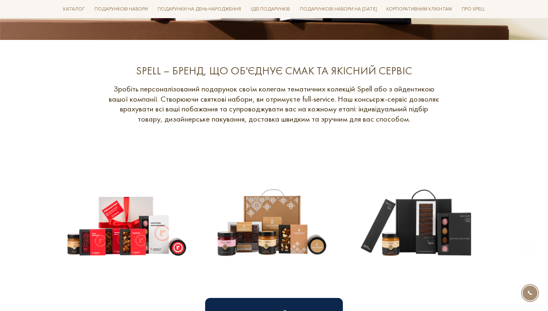
scroll to position [265, 0]
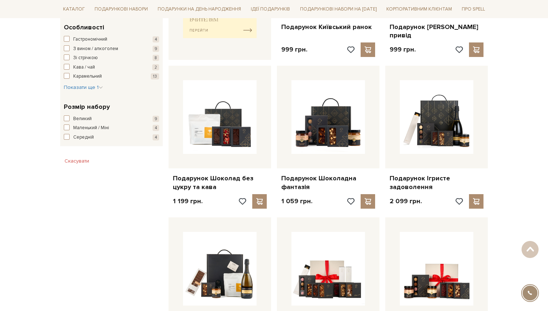
scroll to position [133, 0]
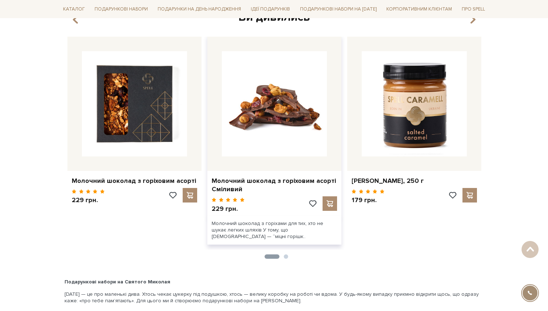
scroll to position [1066, 0]
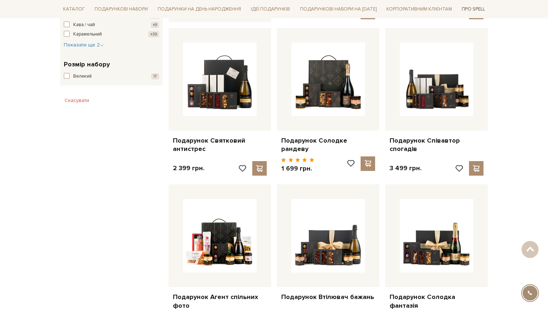
scroll to position [357, 0]
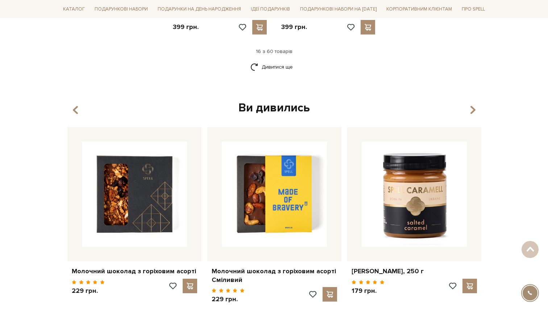
scroll to position [1003, 0]
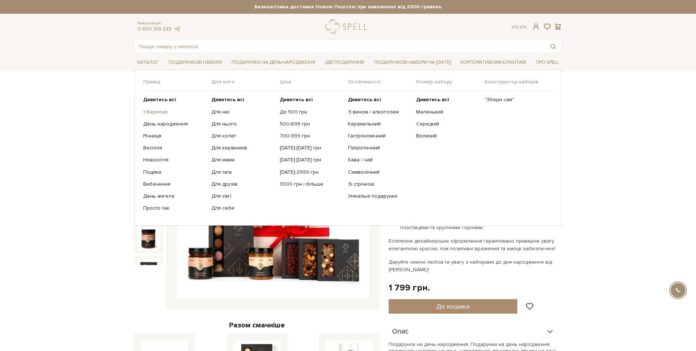
click at [160, 112] on link "1 Вересня" at bounding box center [174, 112] width 63 height 7
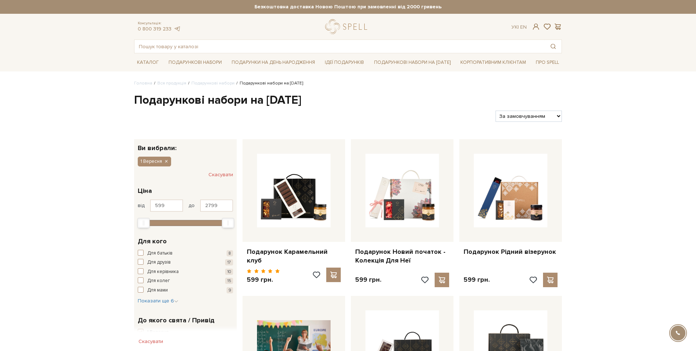
drag, startPoint x: 336, startPoint y: 102, endPoint x: 515, endPoint y: 37, distance: 189.6
click at [169, 162] on button "1 Вересня" at bounding box center [154, 161] width 33 height 9
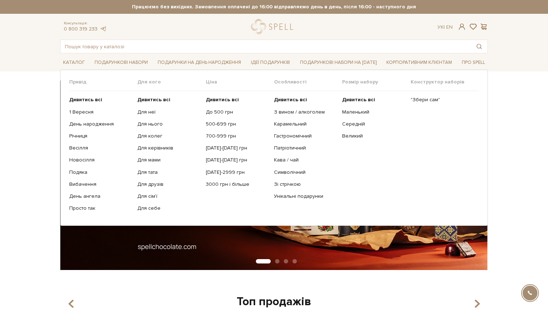
click at [82, 82] on span "Привід" at bounding box center [103, 82] width 68 height 7
click at [72, 95] on ul "Дивитись всі 1 Вересня День народження Річниця Весілля Новосілля" at bounding box center [103, 154] width 68 height 126
click at [76, 96] on ul "Дивитись всі 1 Вересня День народження Річниця Весілля Новосілля" at bounding box center [103, 154] width 68 height 126
click at [74, 100] on b "Дивитись всі" at bounding box center [85, 99] width 33 height 6
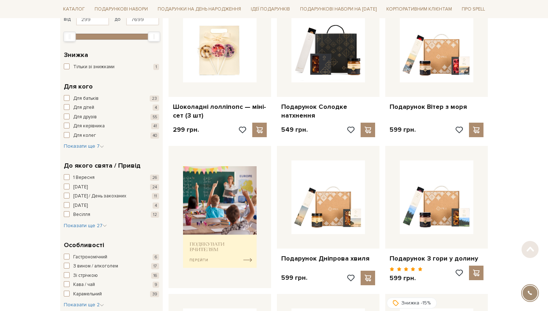
scroll to position [185, 0]
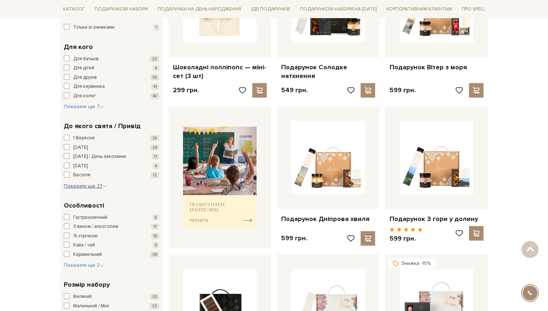
click at [79, 186] on span "Показати ще 27" at bounding box center [85, 186] width 43 height 6
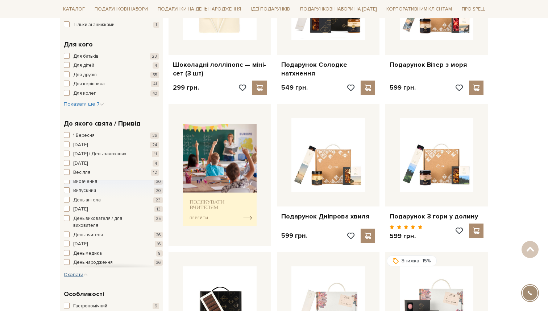
scroll to position [0, 0]
click at [99, 185] on button "Вибачення 30" at bounding box center [113, 187] width 99 height 7
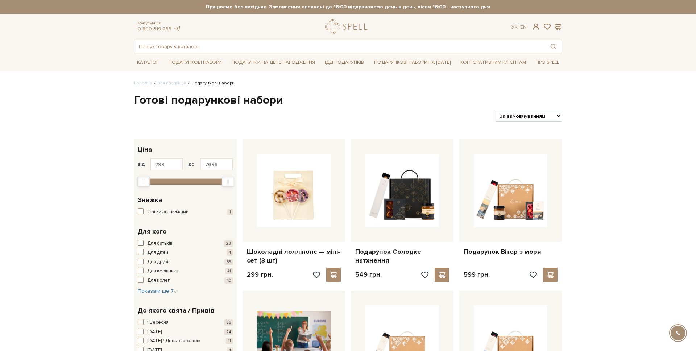
click at [149, 244] on span "Для батьків" at bounding box center [159, 243] width 25 height 7
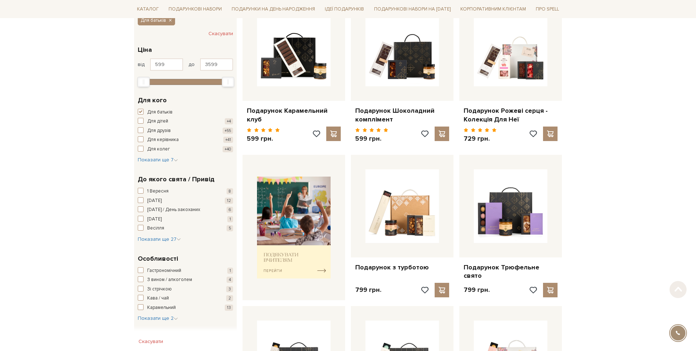
scroll to position [163, 0]
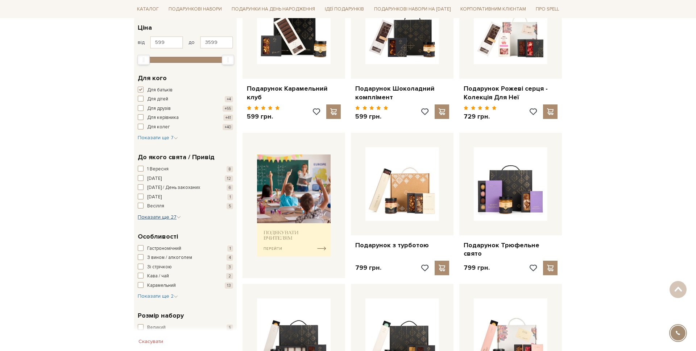
click at [158, 217] on span "Показати ще 27" at bounding box center [159, 217] width 43 height 6
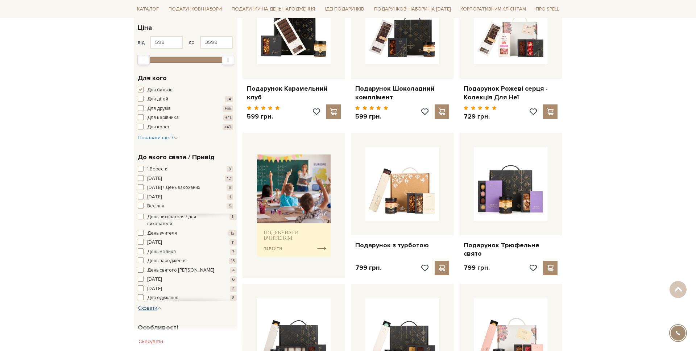
scroll to position [43, 0]
click at [158, 258] on span "День народження" at bounding box center [167, 258] width 40 height 7
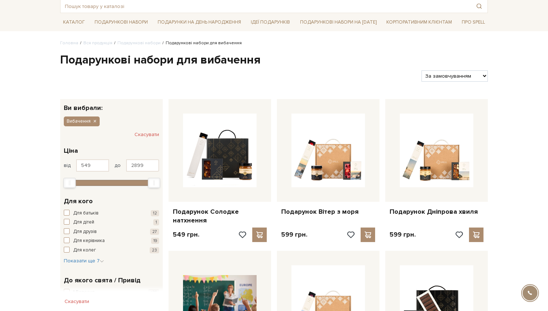
scroll to position [44, 0]
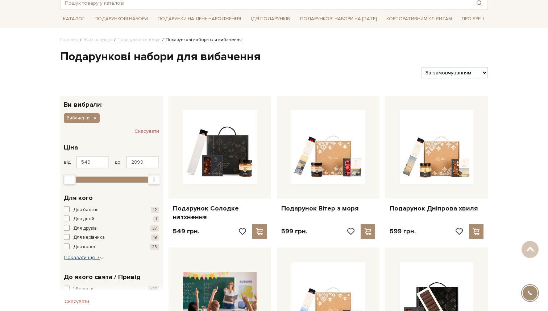
click at [81, 256] on span "Показати ще 7" at bounding box center [84, 257] width 40 height 6
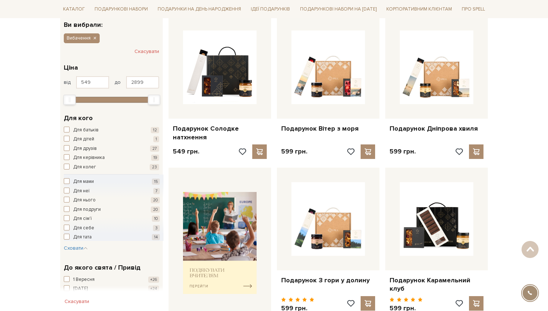
scroll to position [135, 0]
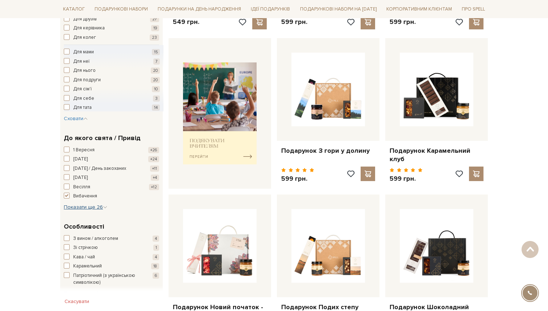
click at [86, 207] on span "Показати ще 26" at bounding box center [86, 207] width 44 height 6
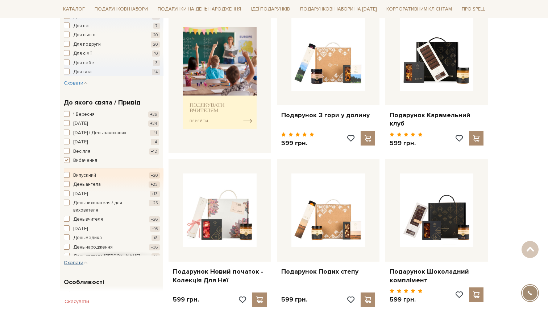
scroll to position [290, 0]
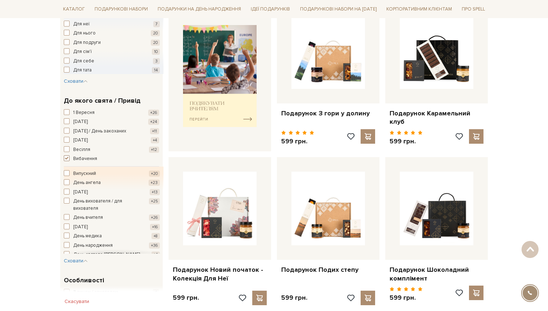
click at [70, 159] on button "Вибачення +30" at bounding box center [111, 158] width 95 height 7
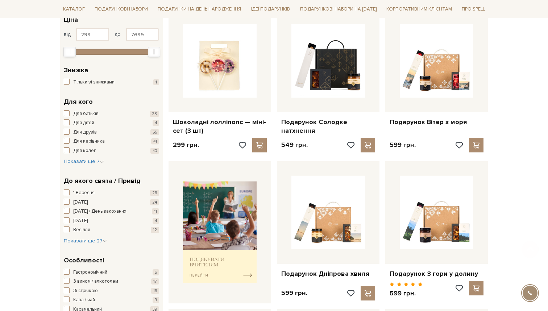
scroll to position [201, 0]
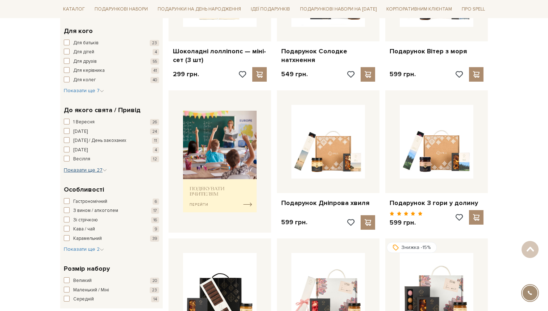
click at [89, 173] on span "Показати ще 27" at bounding box center [85, 170] width 43 height 6
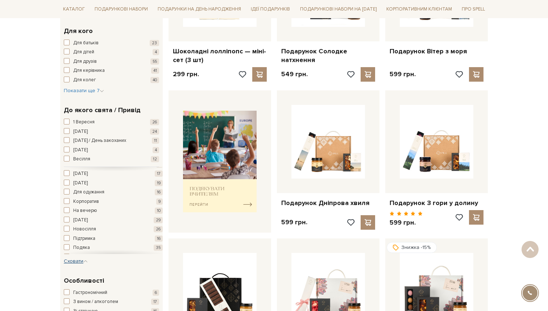
scroll to position [103, 0]
click at [83, 207] on span "На вечерю" at bounding box center [85, 206] width 24 height 7
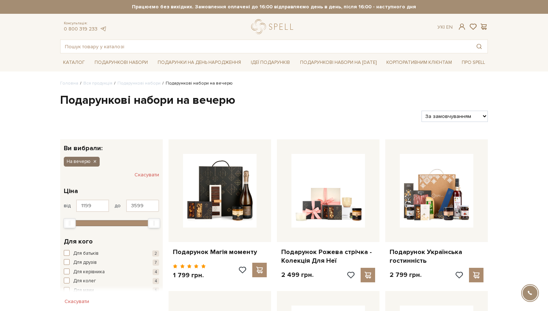
click at [95, 163] on icon "button" at bounding box center [94, 161] width 4 height 7
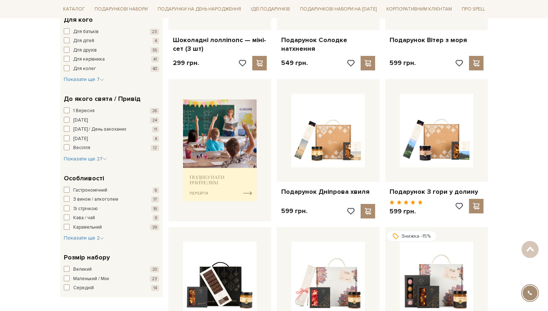
scroll to position [218, 0]
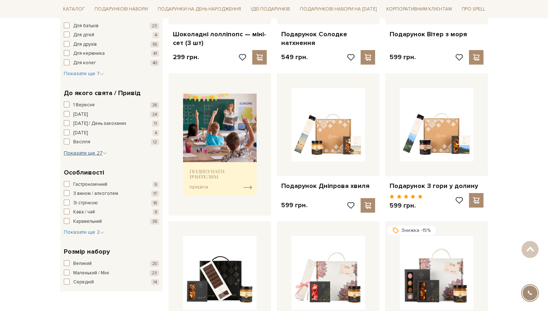
click at [94, 151] on span "Показати ще 27" at bounding box center [85, 153] width 43 height 6
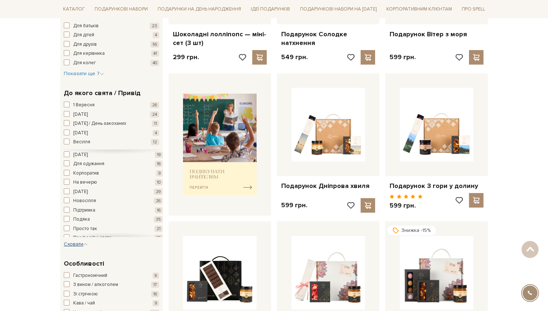
scroll to position [113, 0]
click at [91, 174] on div "Вибачення 30 Випускний 20 День ангела 23 День батька 13 День вихователя / для в…" at bounding box center [113, 165] width 99 height 258
click at [88, 171] on span "Корпоратив" at bounding box center [86, 170] width 26 height 7
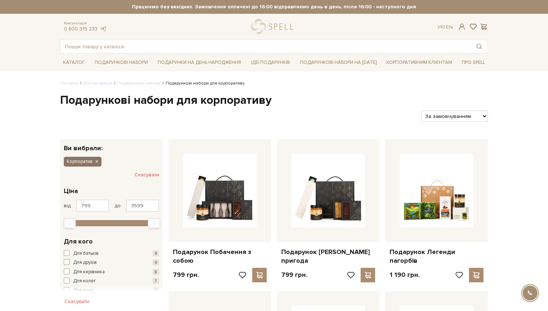
click at [97, 161] on icon "button" at bounding box center [96, 161] width 4 height 7
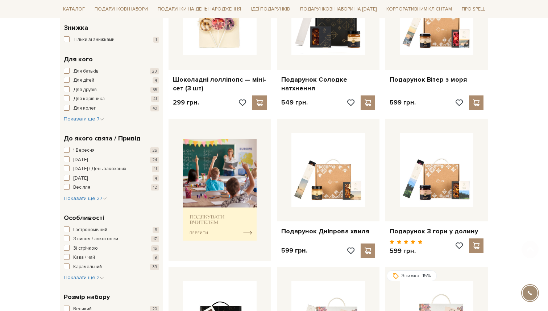
scroll to position [217, 0]
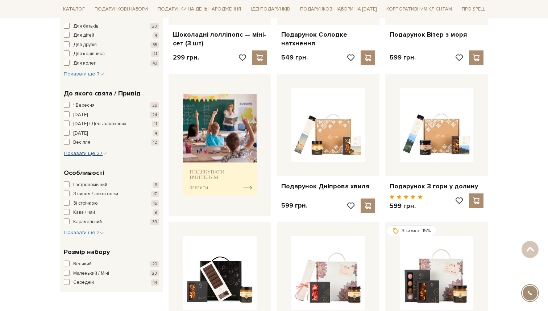
click at [84, 154] on span "Показати ще 27" at bounding box center [85, 153] width 43 height 6
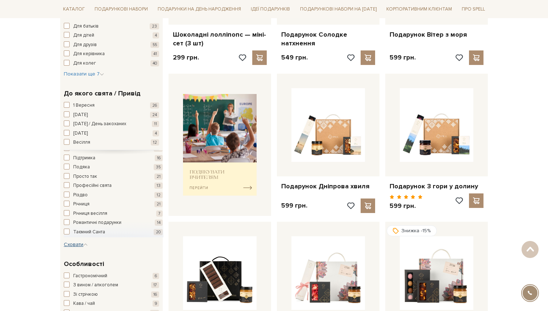
scroll to position [164, 0]
click at [95, 175] on span "Просто так" at bounding box center [85, 175] width 24 height 7
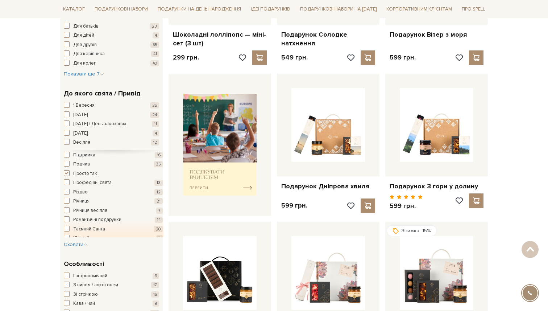
scroll to position [169, 0]
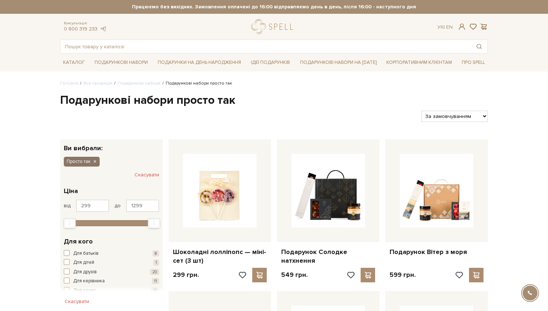
click at [93, 160] on icon "button" at bounding box center [94, 161] width 4 height 7
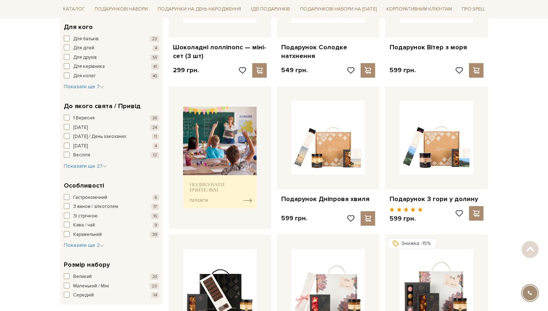
scroll to position [208, 0]
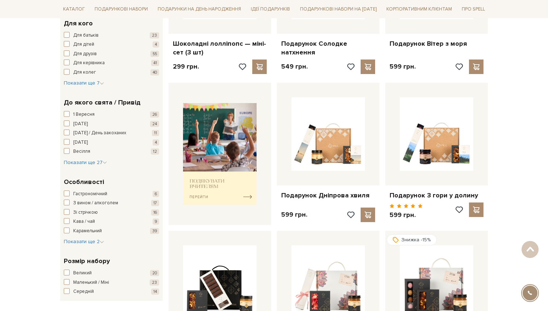
click at [88, 170] on div "До якого свята / Привід 1 Вересня 26 8 березня 24 14 лютого / День закоханих 11…" at bounding box center [111, 131] width 103 height 79
click at [94, 164] on span "Показати ще 27" at bounding box center [85, 162] width 43 height 6
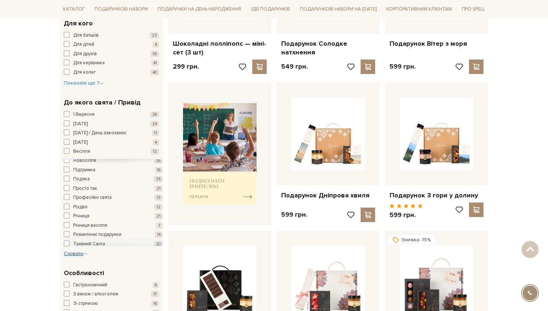
scroll to position [171, 0]
click at [111, 222] on span "Романтичні подарунки" at bounding box center [97, 223] width 48 height 7
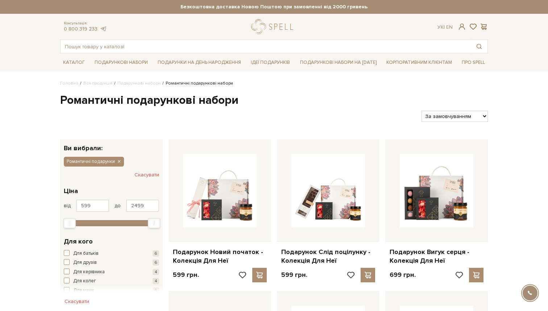
click at [116, 100] on h1 "Романтичні подарункові набори" at bounding box center [274, 100] width 428 height 15
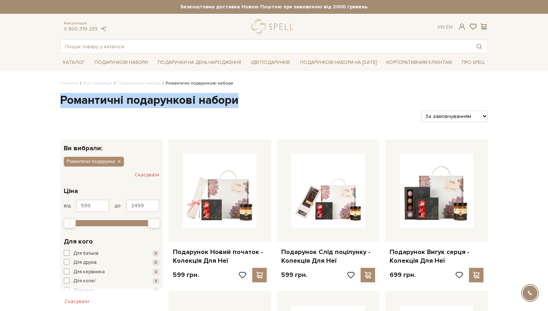
click at [116, 100] on h1 "Романтичні подарункові набори" at bounding box center [274, 100] width 428 height 15
copy div "Романтичні подарункові набори"
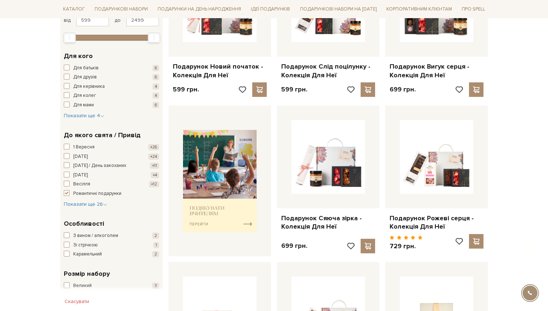
scroll to position [239, 0]
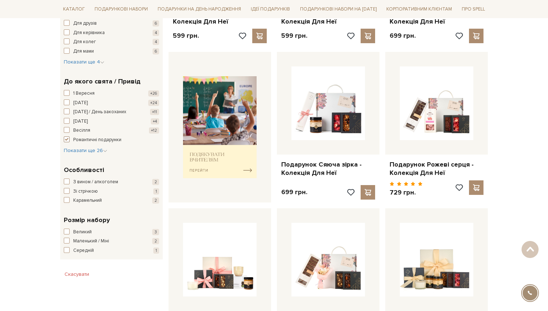
click at [73, 138] on button "Романтичні подарунки +14" at bounding box center [111, 139] width 95 height 7
click at [80, 152] on span "Показати ще 26" at bounding box center [86, 150] width 44 height 6
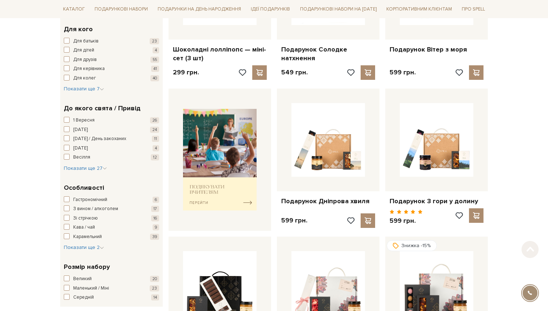
scroll to position [239, 0]
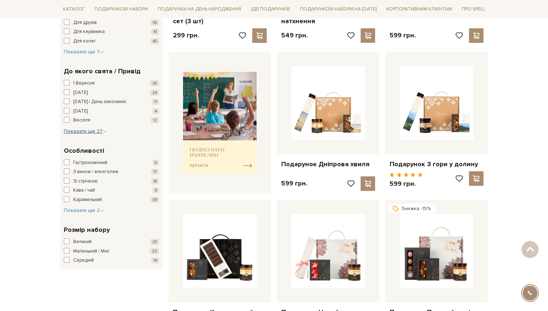
click at [85, 131] on span "Показати ще 27" at bounding box center [85, 131] width 43 height 6
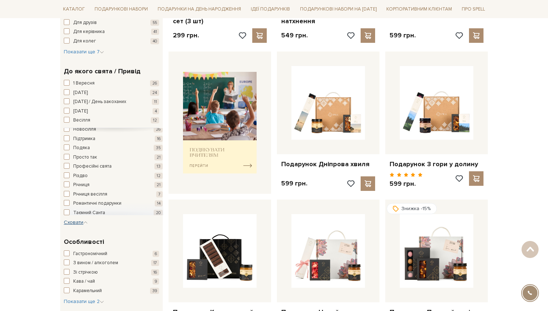
scroll to position [160, 0]
click at [87, 159] on span "Просто так" at bounding box center [85, 158] width 24 height 7
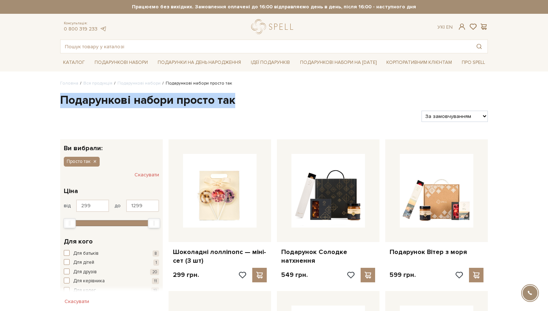
drag, startPoint x: 220, startPoint y: 105, endPoint x: 525, endPoint y: 115, distance: 305.9
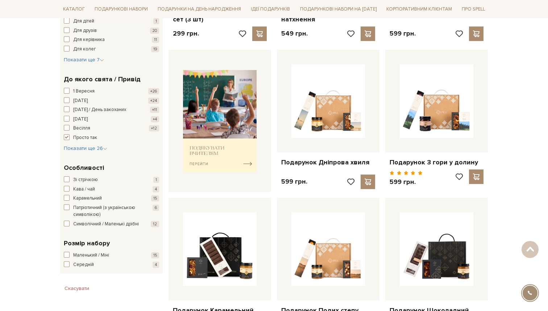
scroll to position [242, 0]
